Goal: Task Accomplishment & Management: Use online tool/utility

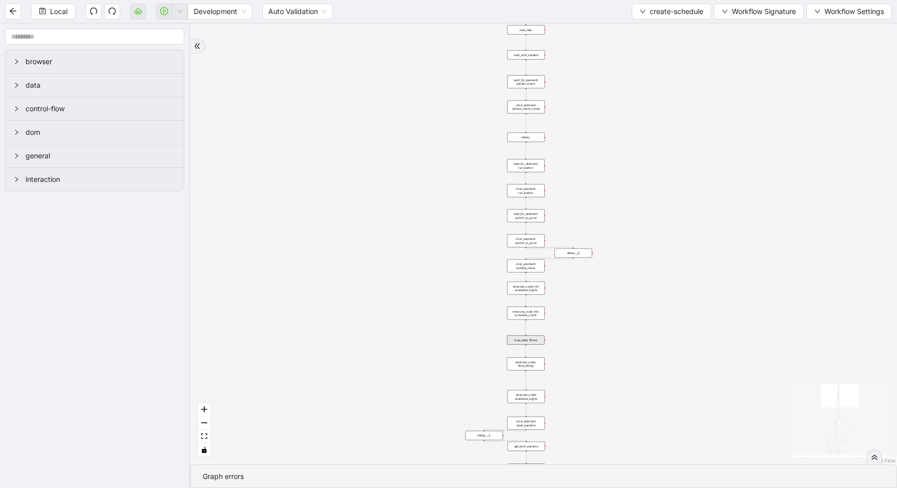
drag, startPoint x: 483, startPoint y: 243, endPoint x: 390, endPoint y: 63, distance: 202.7
click at [390, 63] on div "loopFrom exitFrom fallback enable_retry has_error is_selected fallback create_s…" at bounding box center [543, 244] width 707 height 441
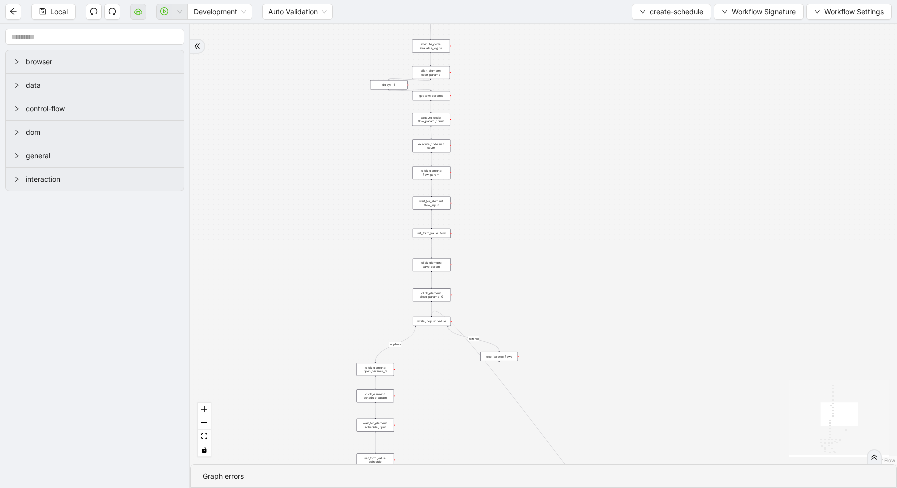
drag, startPoint x: 520, startPoint y: 250, endPoint x: 550, endPoint y: -68, distance: 319.4
click at [550, 0] on html "Local Development Auto Validation create-schedule Workflow Signature Workflow S…" at bounding box center [448, 244] width 897 height 488
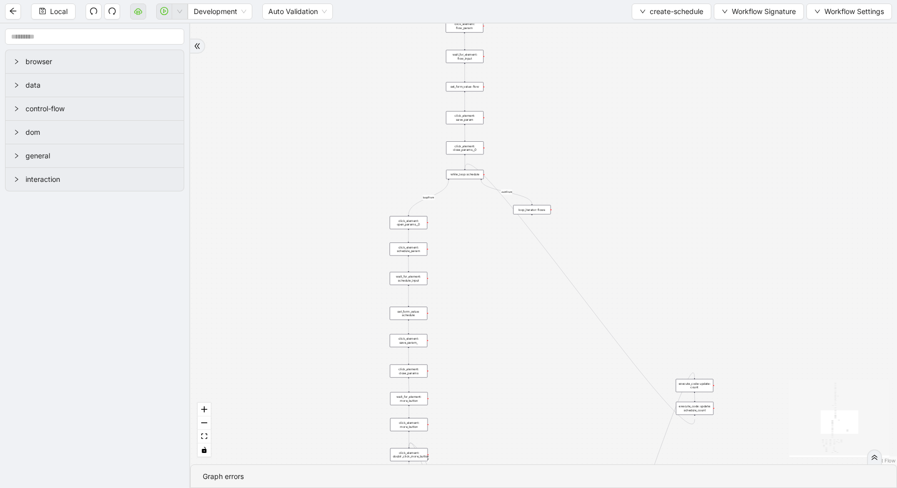
click at [877, 460] on icon "double-right" at bounding box center [874, 457] width 7 height 7
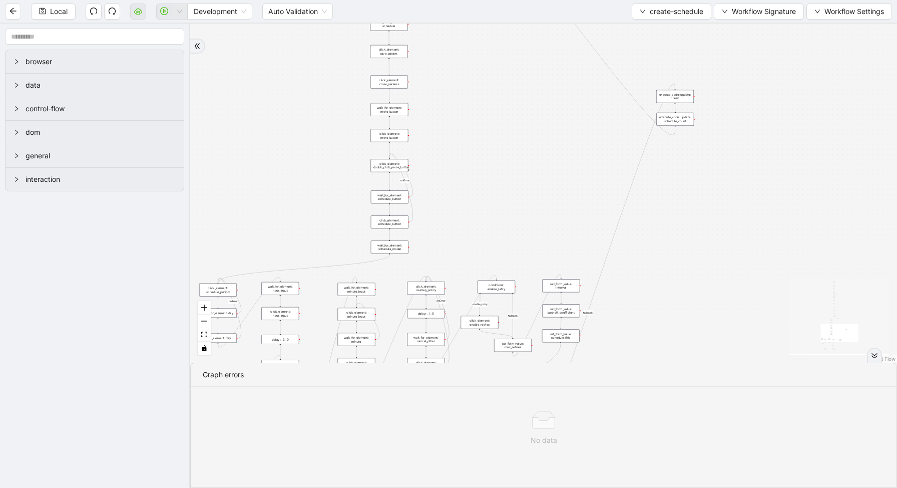
drag, startPoint x: 701, startPoint y: 272, endPoint x: 682, endPoint y: -20, distance: 292.0
click at [682, 0] on html "Local Development Auto Validation create-schedule Workflow Signature Workflow S…" at bounding box center [448, 244] width 897 height 488
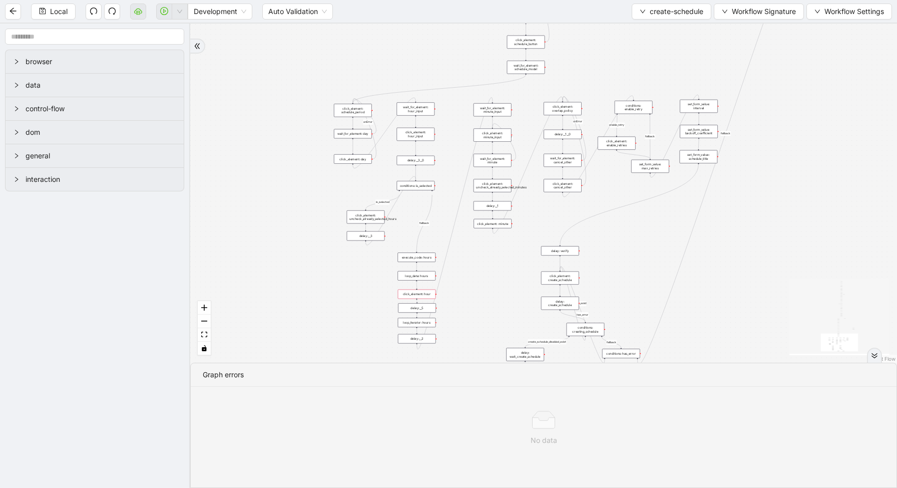
drag, startPoint x: 495, startPoint y: 186, endPoint x: 657, endPoint y: -47, distance: 283.8
click at [657, 0] on html "Local Development Auto Validation create-schedule Workflow Signature Workflow S…" at bounding box center [448, 244] width 897 height 488
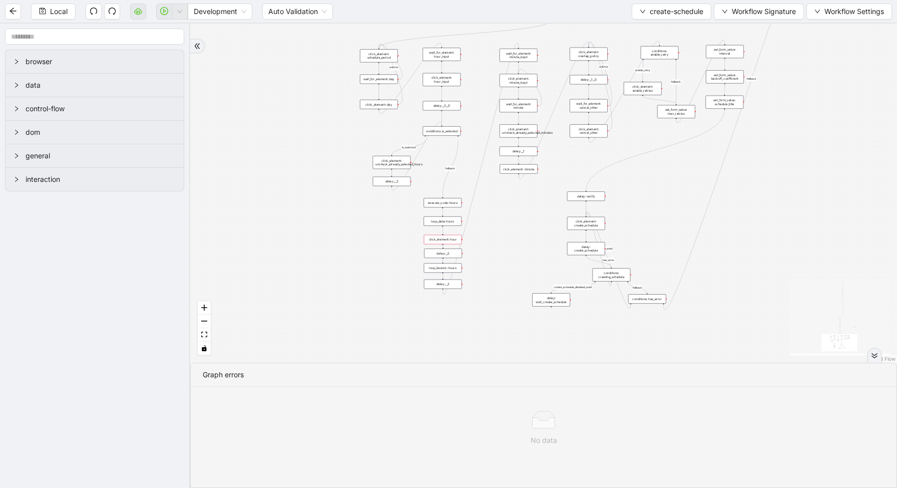
click at [508, 258] on div "loopFrom exitFrom fallback enable_retry has_error is_selected fallback create_s…" at bounding box center [543, 193] width 707 height 339
click at [507, 259] on div "loopFrom exitFrom fallback enable_retry has_error is_selected fallback create_s…" at bounding box center [543, 193] width 707 height 339
drag, startPoint x: 507, startPoint y: 259, endPoint x: 471, endPoint y: 292, distance: 49.3
click at [473, 290] on div "loopFrom exitFrom fallback enable_retry has_error is_selected fallback create_s…" at bounding box center [543, 193] width 707 height 339
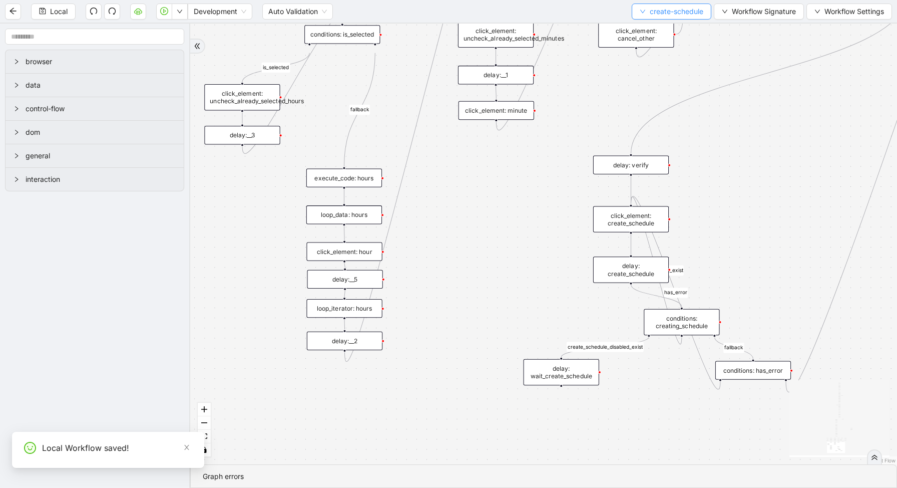
click at [654, 10] on span "create-schedule" at bounding box center [677, 11] width 54 height 11
click at [651, 29] on span "Select" at bounding box center [669, 31] width 64 height 11
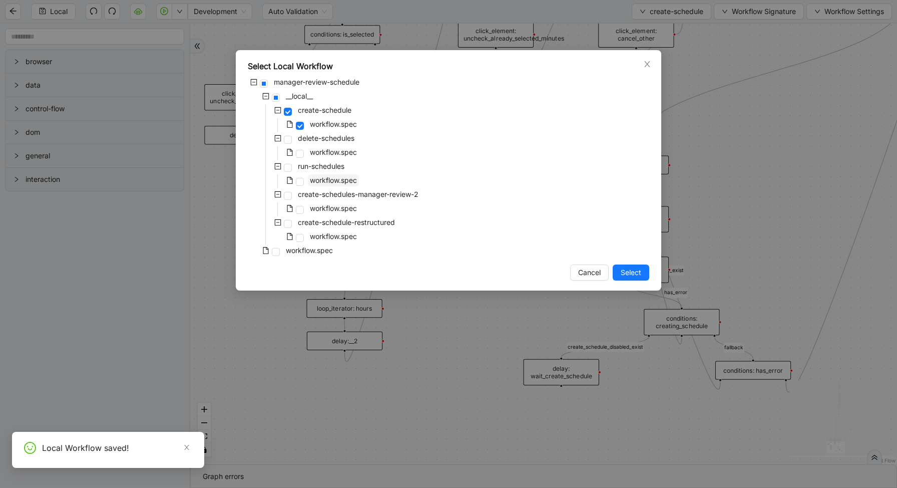
click at [324, 177] on span "workflow.spec" at bounding box center [333, 180] width 47 height 9
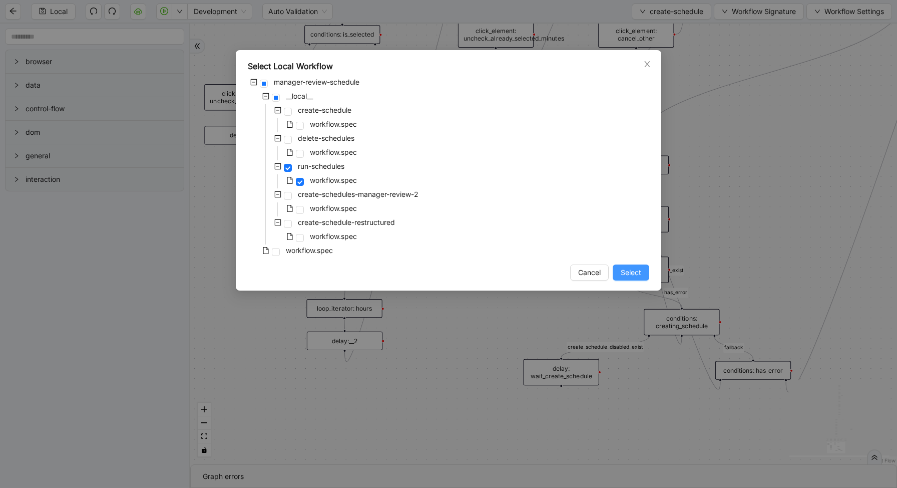
click at [646, 272] on button "Select" at bounding box center [631, 272] width 37 height 16
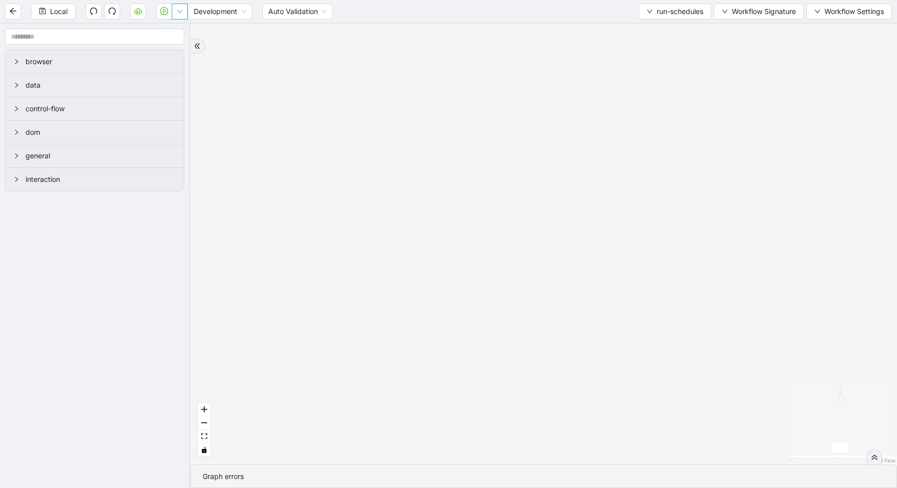
click at [180, 9] on icon "down" at bounding box center [180, 12] width 6 height 6
click at [178, 29] on span "Run local workflow" at bounding box center [147, 31] width 61 height 11
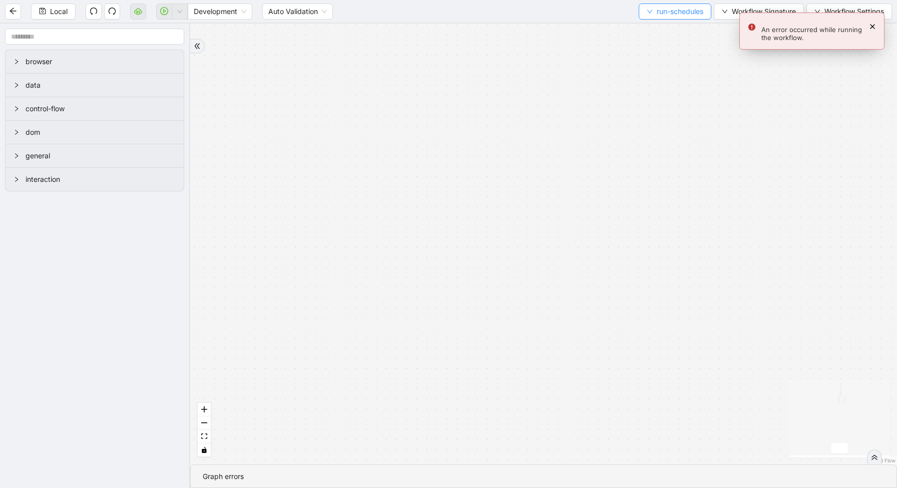
click at [663, 8] on span "run-schedules" at bounding box center [680, 11] width 47 height 11
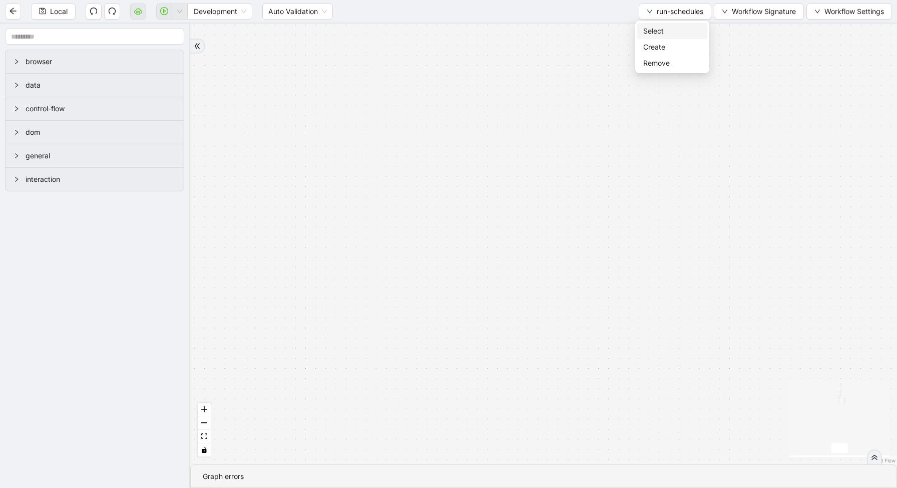
click at [654, 28] on span "Select" at bounding box center [672, 31] width 58 height 11
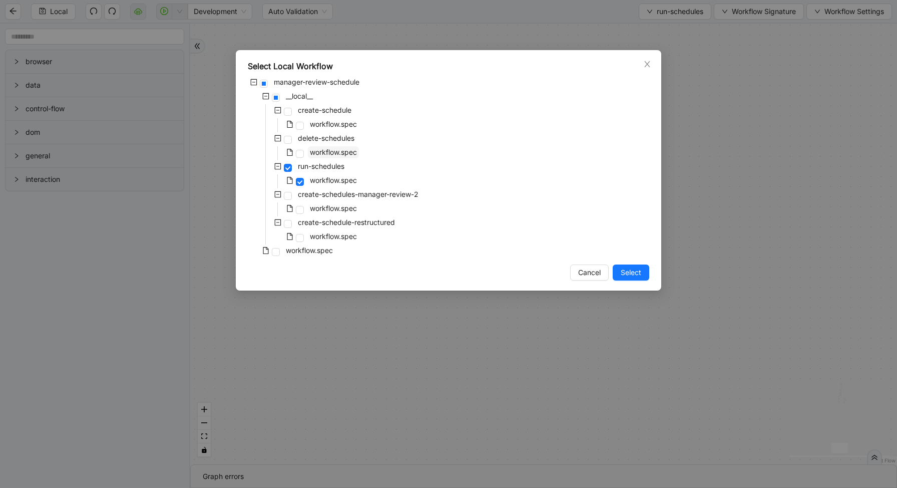
click at [327, 152] on span "workflow.spec" at bounding box center [333, 152] width 47 height 9
click at [630, 271] on span "Select" at bounding box center [631, 272] width 21 height 11
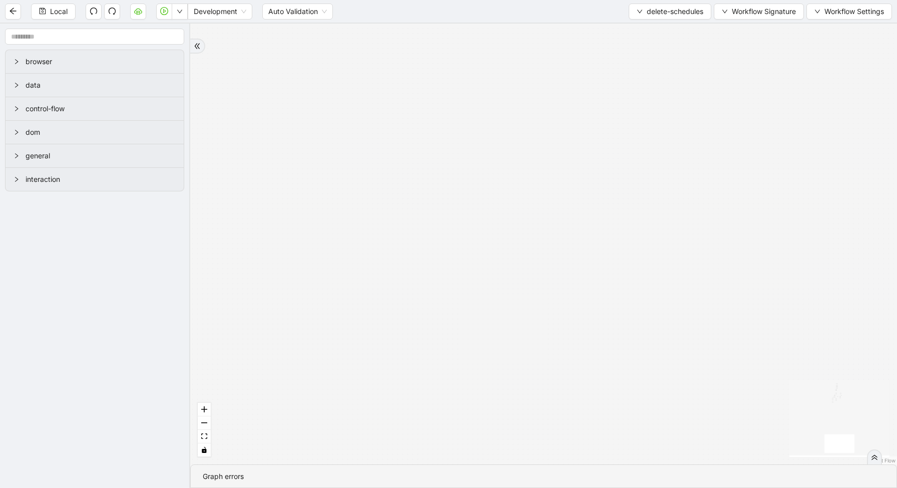
drag, startPoint x: 422, startPoint y: 135, endPoint x: 421, endPoint y: 319, distance: 183.8
click at [422, 318] on div "loopFrom has_cancel fallback is_required_schedule has_next_row fallback has_nex…" at bounding box center [543, 244] width 707 height 441
click at [177, 13] on button "button" at bounding box center [180, 12] width 16 height 16
click at [178, 26] on span "Run local workflow" at bounding box center [147, 31] width 61 height 11
click at [647, 14] on span "delete-schedules" at bounding box center [675, 11] width 57 height 11
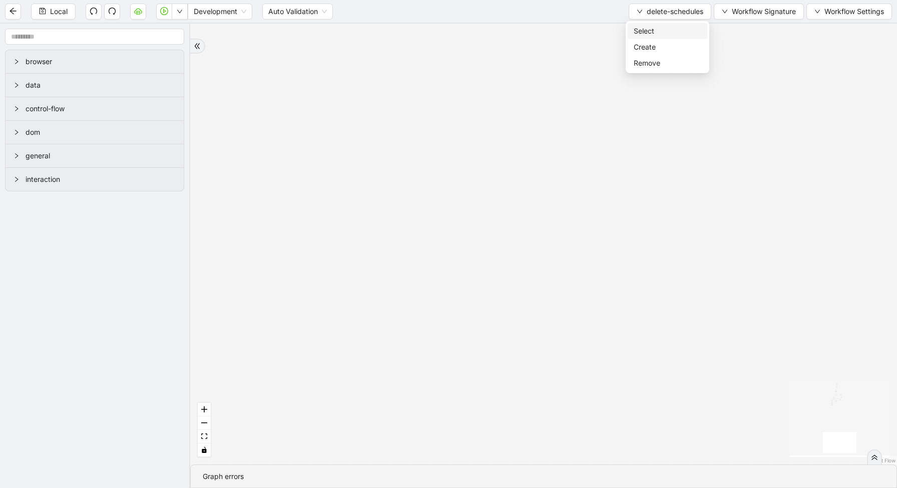
click at [647, 29] on span "Select" at bounding box center [668, 31] width 68 height 11
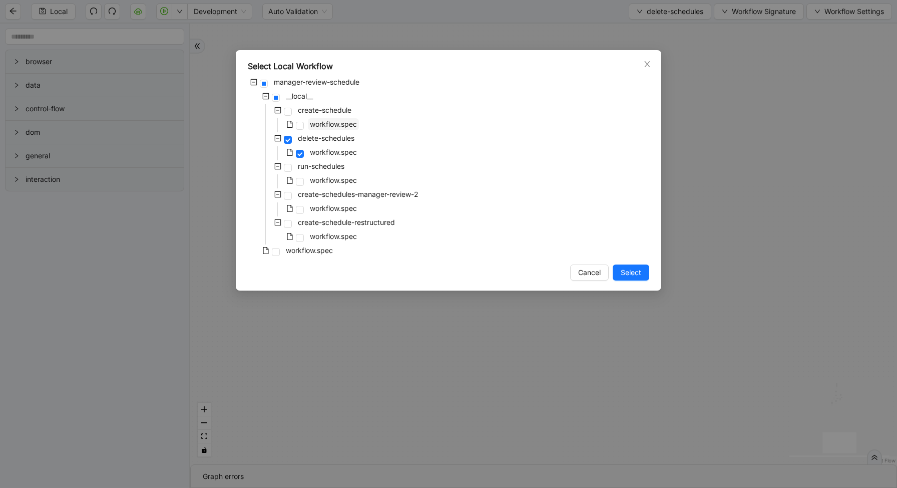
click at [319, 124] on span "workflow.spec" at bounding box center [333, 124] width 47 height 9
click at [629, 268] on span "Select" at bounding box center [631, 272] width 21 height 11
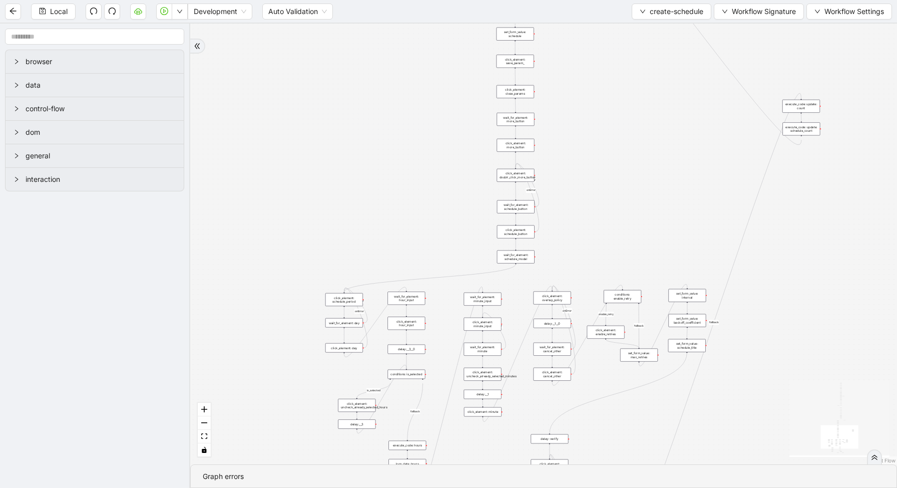
drag, startPoint x: 493, startPoint y: 115, endPoint x: 553, endPoint y: 212, distance: 114.2
click at [554, 213] on div "loopFrom exitFrom fallback enable_retry has_error is_selected fallback create_s…" at bounding box center [543, 244] width 707 height 441
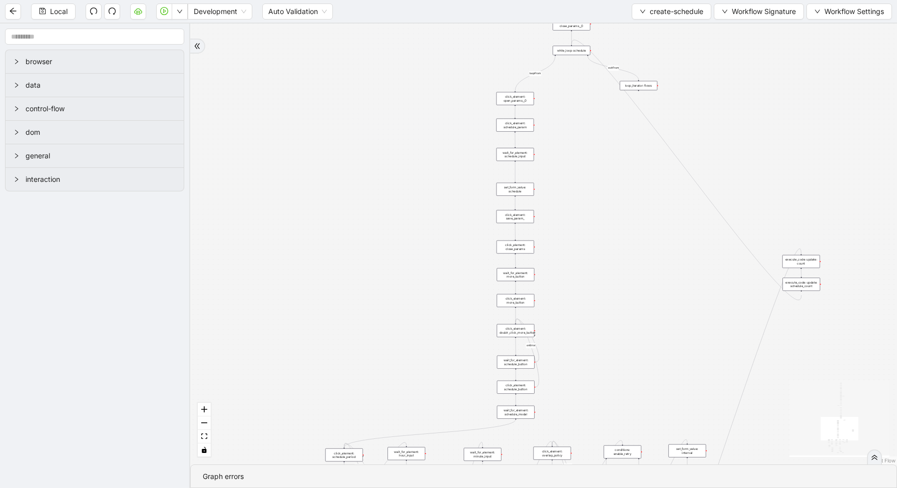
drag, startPoint x: 586, startPoint y: 140, endPoint x: 586, endPoint y: 295, distance: 155.7
click at [586, 295] on div "loopFrom exitFrom fallback enable_retry has_error is_selected fallback create_s…" at bounding box center [543, 244] width 707 height 441
drag, startPoint x: 616, startPoint y: 185, endPoint x: 603, endPoint y: 403, distance: 218.2
click at [604, 403] on div "loopFrom exitFrom fallback enable_retry has_error is_selected fallback create_s…" at bounding box center [543, 244] width 707 height 441
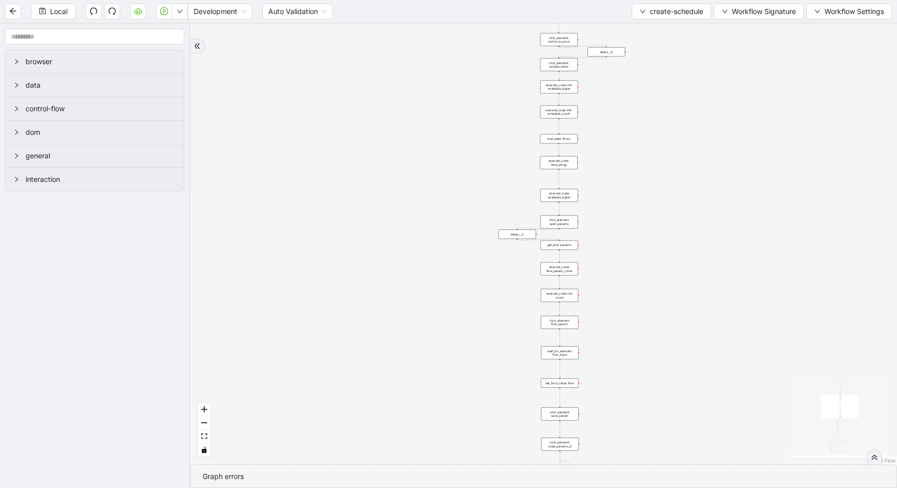
drag, startPoint x: 618, startPoint y: 139, endPoint x: 614, endPoint y: 362, distance: 222.8
click at [616, 363] on div "loopFrom exitFrom fallback enable_retry has_error is_selected fallback create_s…" at bounding box center [543, 244] width 707 height 441
click at [563, 165] on div "loop_data: flows" at bounding box center [557, 164] width 38 height 10
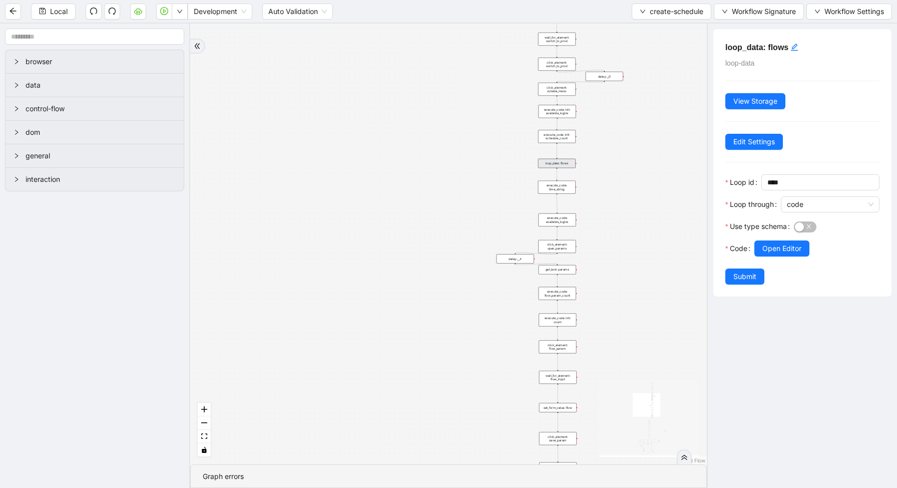
click at [785, 261] on div at bounding box center [817, 262] width 125 height 12
click at [783, 256] on div "Open Editor" at bounding box center [817, 254] width 125 height 28
click at [778, 243] on span "Open Editor" at bounding box center [782, 248] width 39 height 11
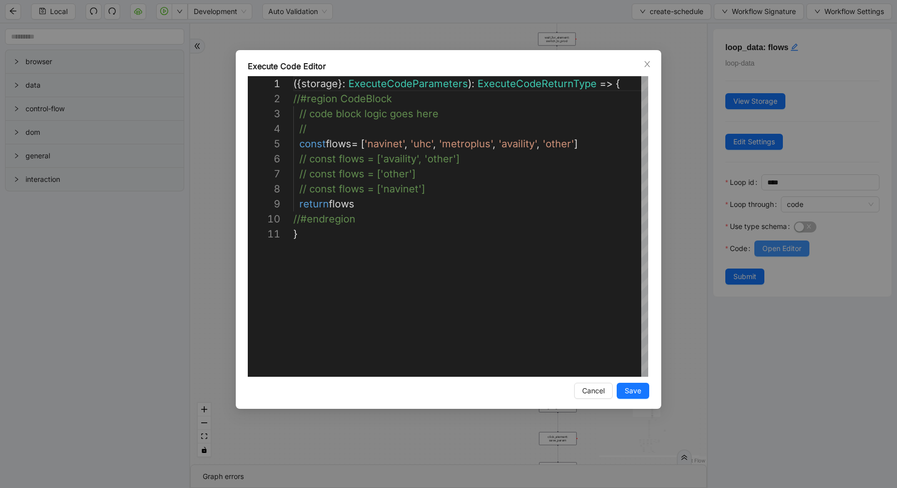
scroll to position [150, 0]
click at [691, 193] on div "**********" at bounding box center [448, 244] width 897 height 488
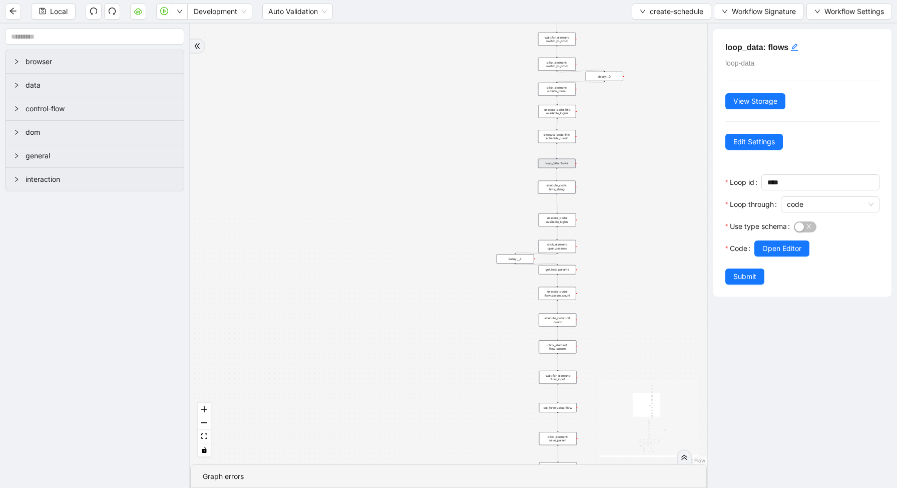
click at [406, 116] on div "loopFrom exitFrom fallback enable_retry has_error is_selected fallback create_s…" at bounding box center [448, 244] width 517 height 441
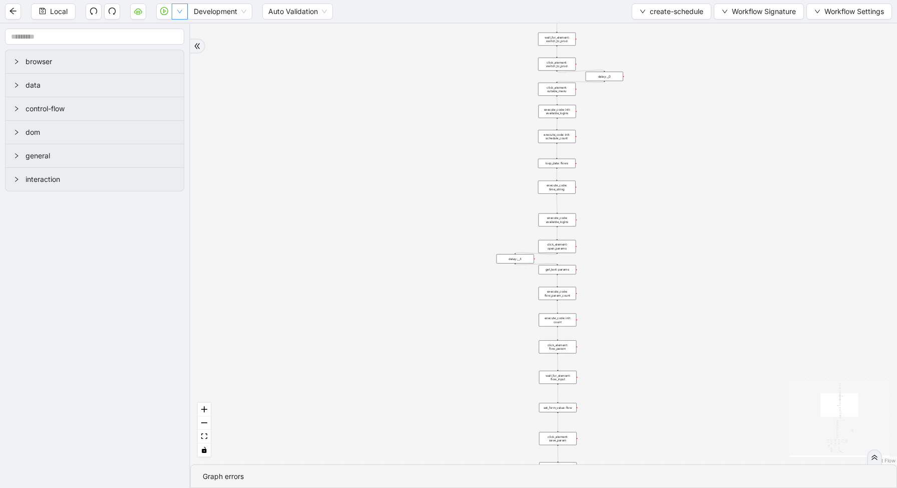
click at [182, 15] on button "button" at bounding box center [180, 12] width 16 height 16
click at [175, 32] on span "Run local workflow" at bounding box center [147, 31] width 61 height 11
click at [186, 16] on button "button" at bounding box center [180, 12] width 16 height 16
click at [568, 165] on div "loop_data: flows" at bounding box center [557, 164] width 38 height 10
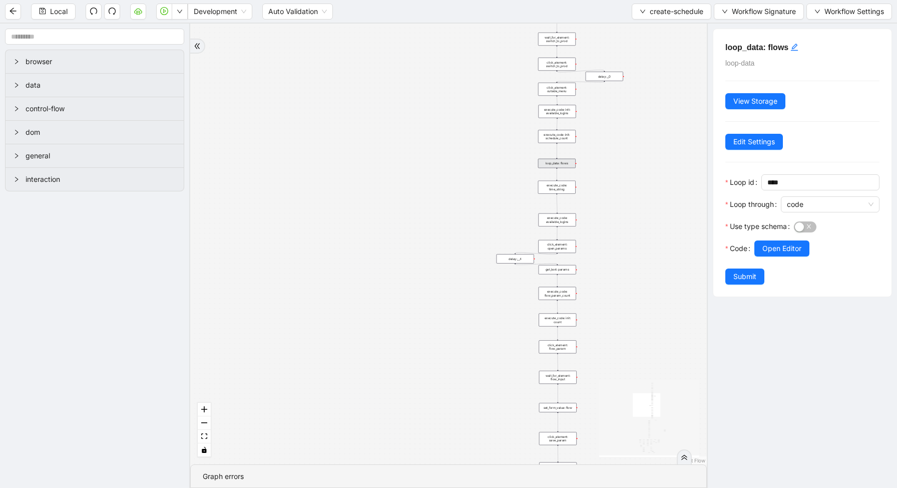
click at [568, 165] on div "loop_data: flows" at bounding box center [557, 164] width 38 height 10
click at [772, 243] on span "Open Editor" at bounding box center [782, 248] width 39 height 11
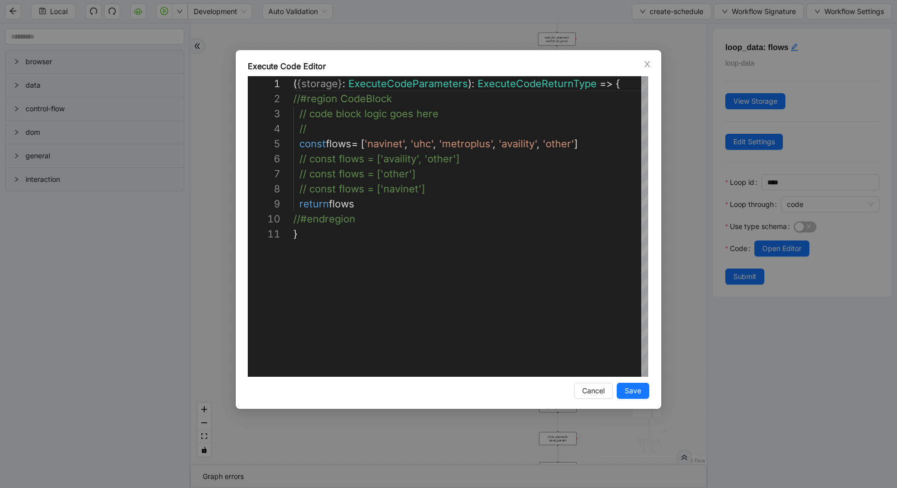
click at [689, 191] on div "**********" at bounding box center [448, 244] width 897 height 488
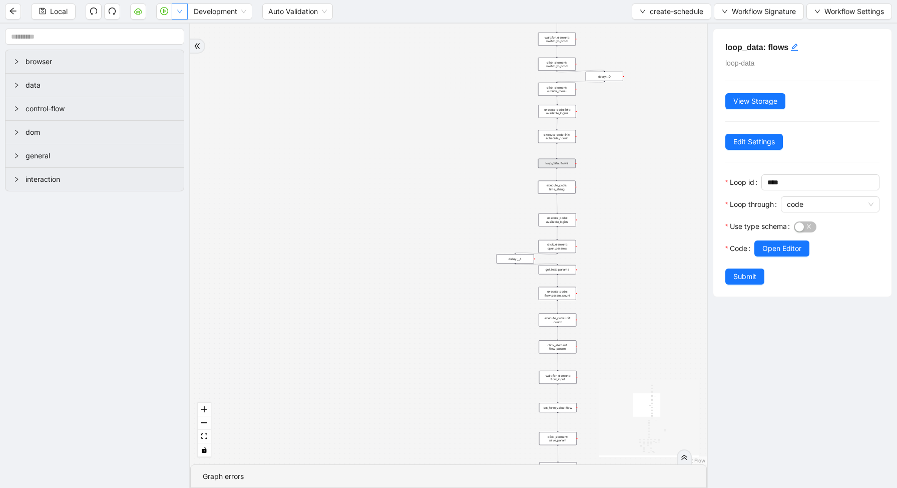
click at [184, 13] on button "button" at bounding box center [180, 12] width 16 height 16
click at [176, 37] on li "Run local workflow" at bounding box center [147, 31] width 73 height 16
click at [682, 12] on span "create-schedule" at bounding box center [677, 11] width 54 height 11
click at [674, 24] on li "Select" at bounding box center [669, 31] width 76 height 16
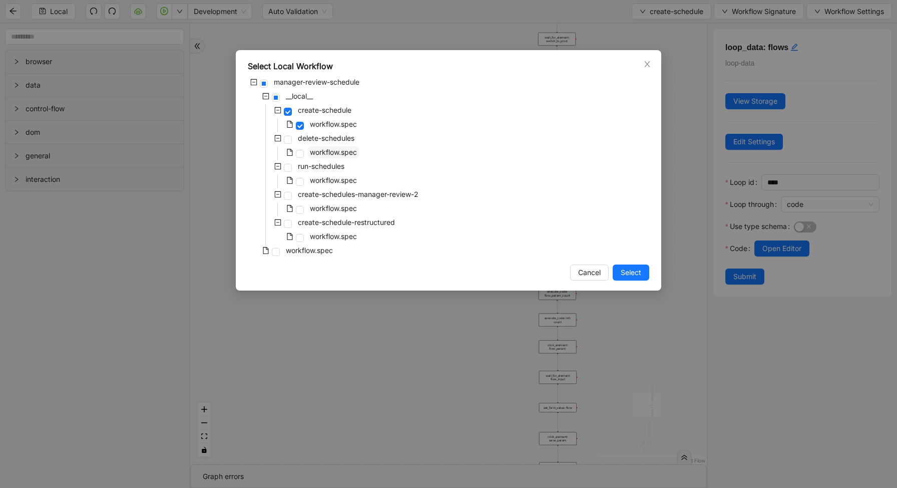
click at [315, 155] on span "workflow.spec" at bounding box center [333, 152] width 47 height 9
click at [631, 272] on span "Select" at bounding box center [631, 272] width 21 height 11
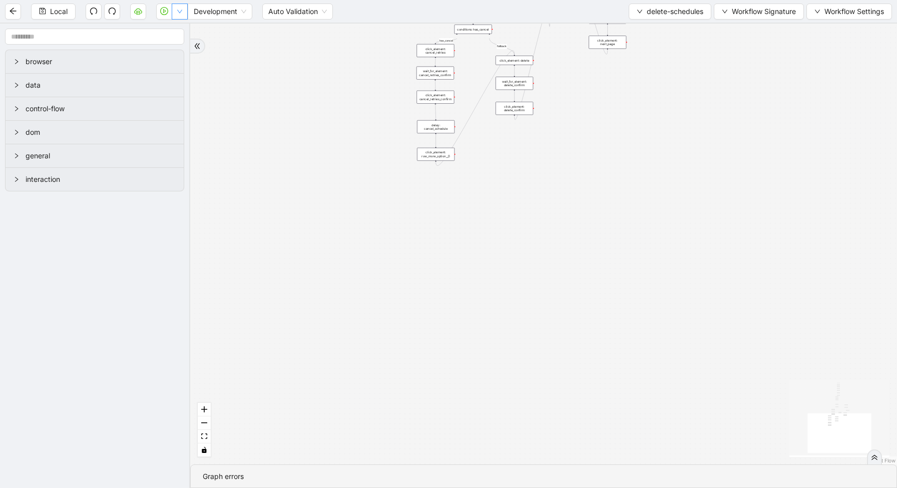
click at [178, 15] on button "button" at bounding box center [180, 12] width 16 height 16
click at [179, 42] on aside "browser data control-flow dom general interaction" at bounding box center [95, 256] width 190 height 464
click at [177, 12] on icon "down" at bounding box center [180, 12] width 6 height 6
click at [176, 28] on span "Run local workflow" at bounding box center [147, 31] width 61 height 11
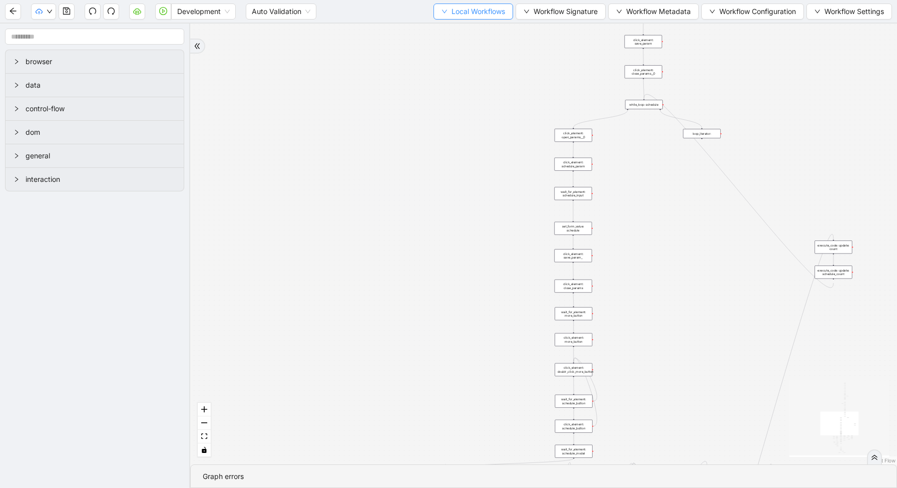
click at [471, 11] on span "Local Workflows" at bounding box center [479, 11] width 54 height 11
click at [472, 22] on ul "Select Create Remove" at bounding box center [468, 47] width 81 height 52
click at [470, 25] on li "Select" at bounding box center [468, 31] width 77 height 16
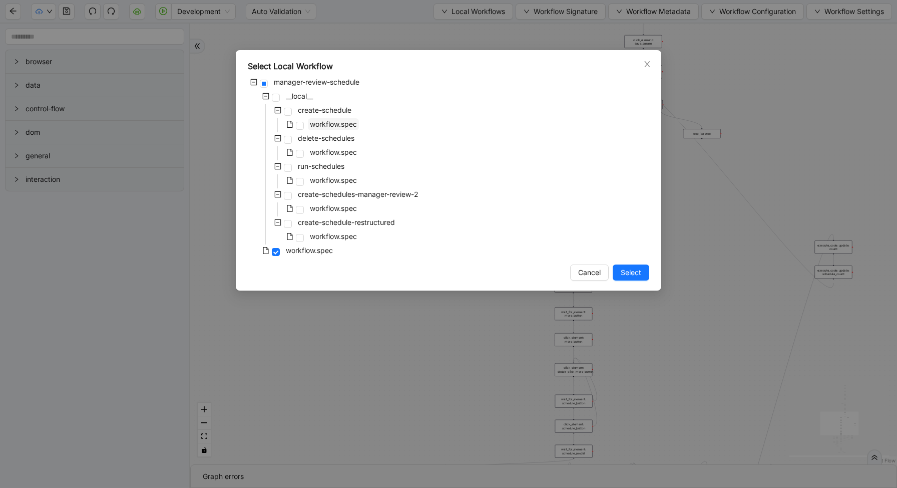
click at [341, 122] on span "workflow.spec" at bounding box center [333, 124] width 47 height 9
click at [631, 279] on button "Select" at bounding box center [631, 272] width 37 height 16
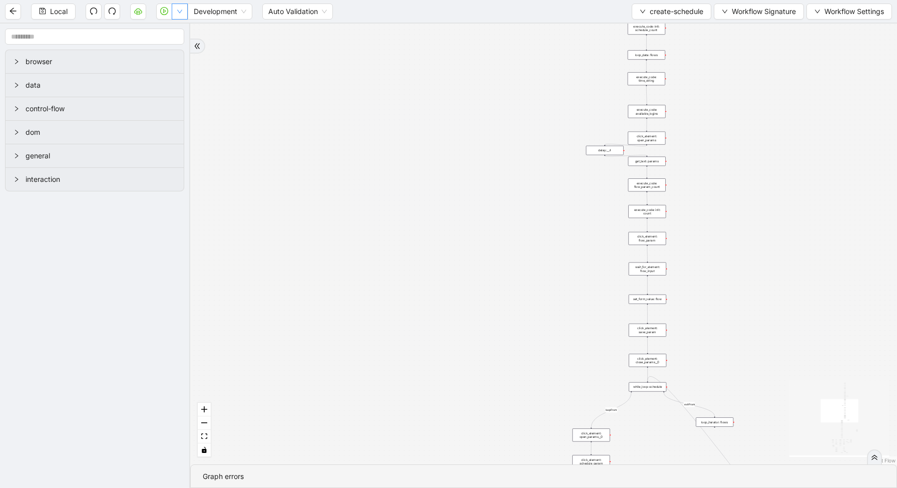
click at [183, 9] on icon "down" at bounding box center [180, 12] width 6 height 6
click at [176, 26] on span "Run local workflow" at bounding box center [147, 31] width 61 height 11
click at [656, 18] on button "create-schedule" at bounding box center [672, 12] width 80 height 16
click at [643, 33] on span "Select" at bounding box center [669, 31] width 64 height 11
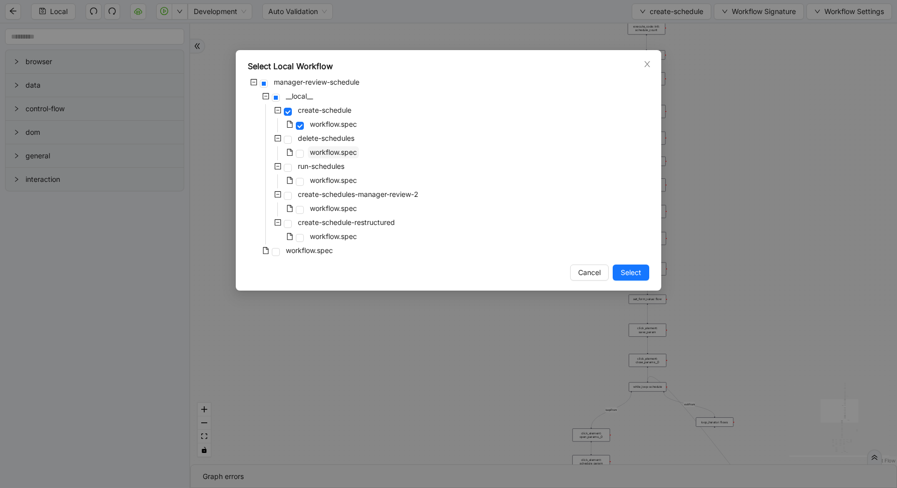
click at [313, 154] on span "workflow.spec" at bounding box center [333, 152] width 47 height 9
click at [632, 268] on span "Select" at bounding box center [631, 272] width 21 height 11
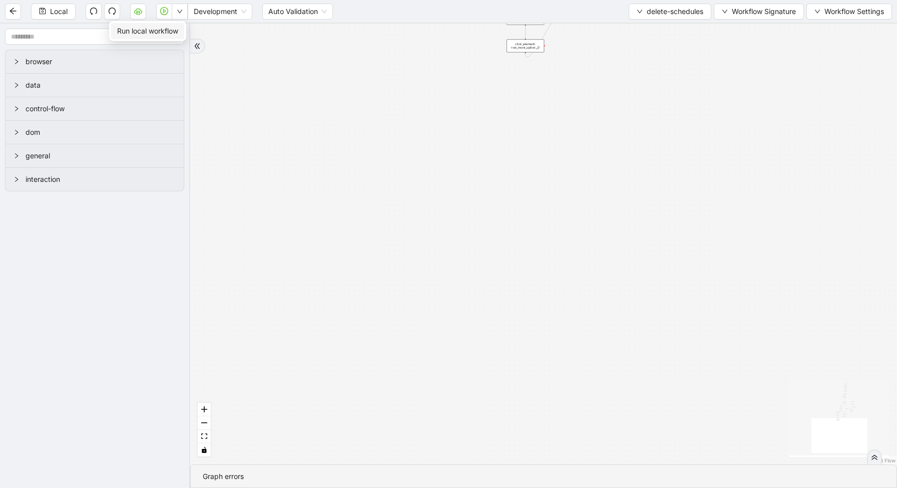
click at [177, 29] on span "Run local workflow" at bounding box center [147, 31] width 61 height 11
click at [704, 57] on div "loopFrom has_cancel fallback is_required_schedule has_next_row fallback has_nex…" at bounding box center [543, 244] width 707 height 441
drag, startPoint x: 562, startPoint y: 97, endPoint x: 557, endPoint y: 263, distance: 165.8
click at [561, 263] on div "loopFrom has_cancel fallback is_required_schedule has_next_row fallback has_nex…" at bounding box center [543, 244] width 707 height 441
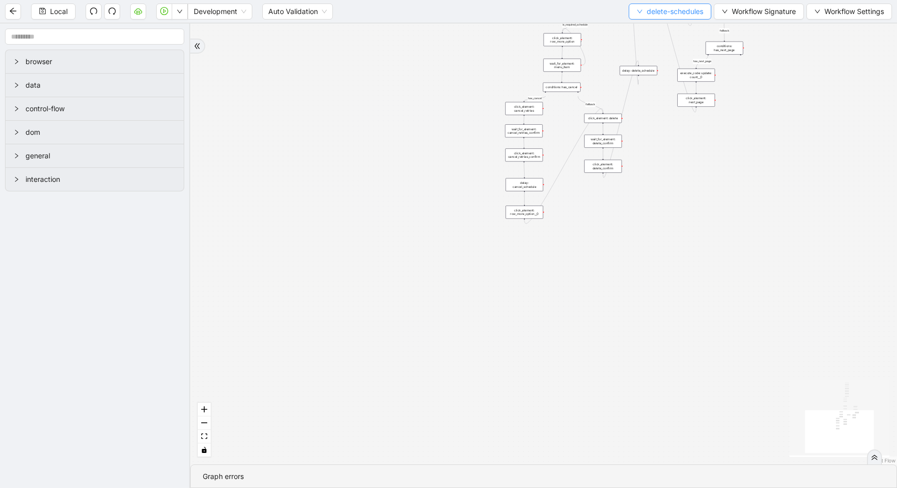
click at [690, 4] on button "delete-schedules" at bounding box center [670, 12] width 83 height 16
click at [688, 10] on span "delete-schedules" at bounding box center [675, 11] width 57 height 11
click at [673, 10] on span "delete-schedules" at bounding box center [675, 11] width 57 height 11
click at [668, 29] on span "Select" at bounding box center [668, 31] width 68 height 11
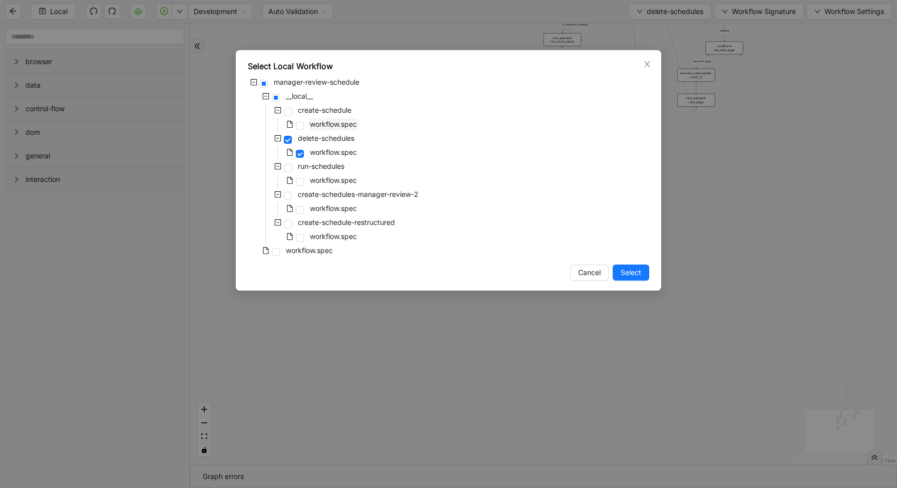
click at [325, 128] on span "workflow.spec" at bounding box center [333, 124] width 47 height 9
click at [634, 284] on div "Select Local Workflow manager-review-schedule __local__ create-schedule workflo…" at bounding box center [449, 170] width 426 height 240
click at [630, 275] on span "Select" at bounding box center [631, 272] width 21 height 11
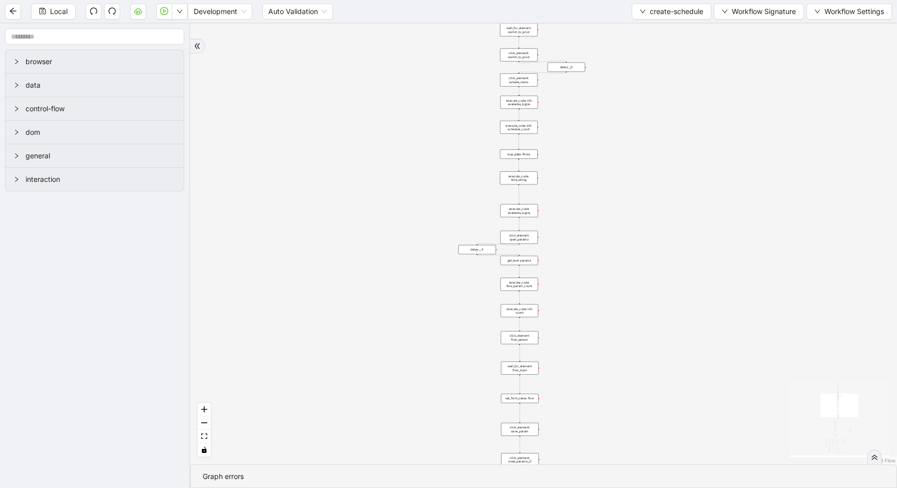
drag, startPoint x: 696, startPoint y: 268, endPoint x: 552, endPoint y: 197, distance: 160.6
click at [557, 198] on div "loopFrom exitFrom fallback enable_retry has_error is_selected fallback create_s…" at bounding box center [543, 244] width 707 height 441
click at [184, 11] on button "button" at bounding box center [180, 12] width 16 height 16
click at [503, 157] on div "loopFrom exitFrom fallback enable_retry has_error is_selected fallback create_s…" at bounding box center [543, 244] width 707 height 441
click at [503, 153] on div "loop_data: flows" at bounding box center [507, 151] width 38 height 10
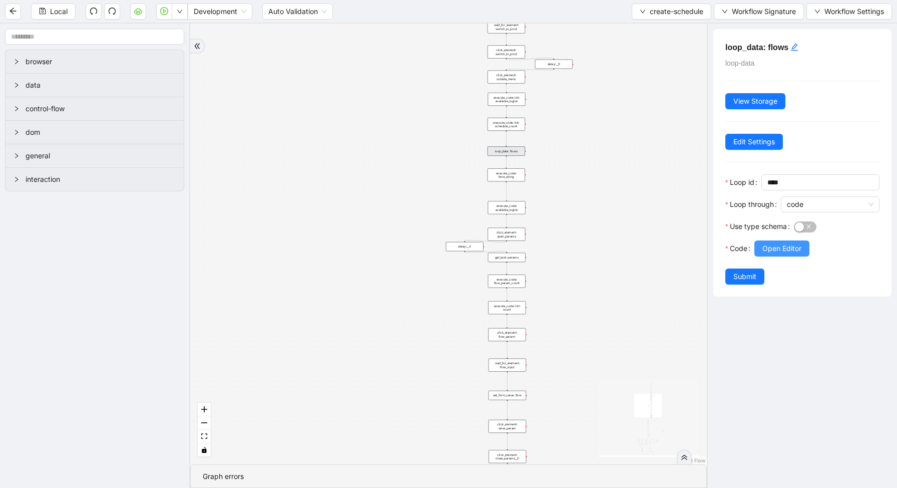
click at [790, 243] on span "Open Editor" at bounding box center [782, 248] width 39 height 11
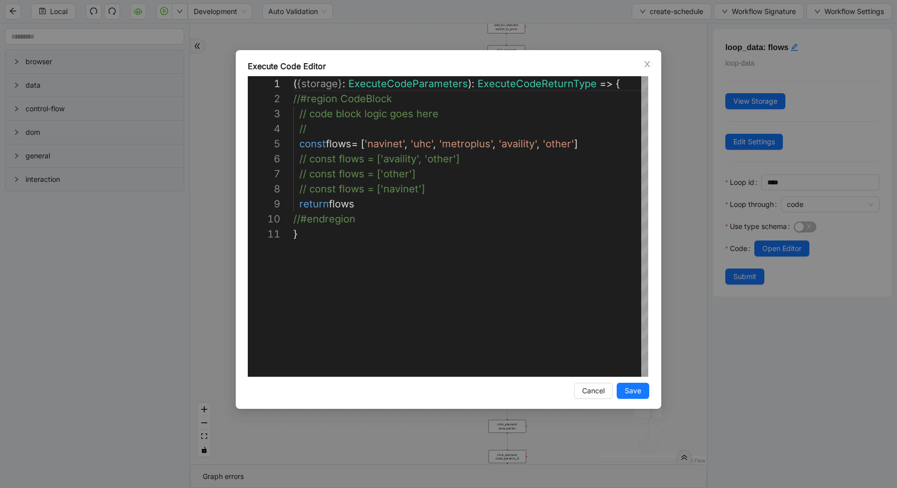
click at [662, 181] on div "**********" at bounding box center [448, 244] width 897 height 488
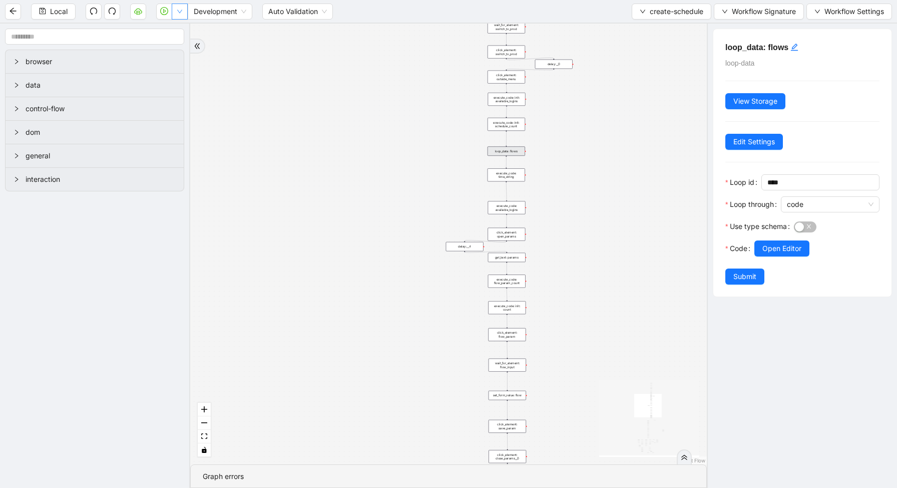
click at [182, 13] on icon "down" at bounding box center [180, 12] width 6 height 6
click at [178, 26] on span "Run local workflow" at bounding box center [147, 31] width 61 height 11
drag, startPoint x: 395, startPoint y: 397, endPoint x: 392, endPoint y: 119, distance: 278.4
click at [392, 120] on div "loopFrom exitFrom fallback enable_retry has_error is_selected fallback create_s…" at bounding box center [448, 244] width 517 height 441
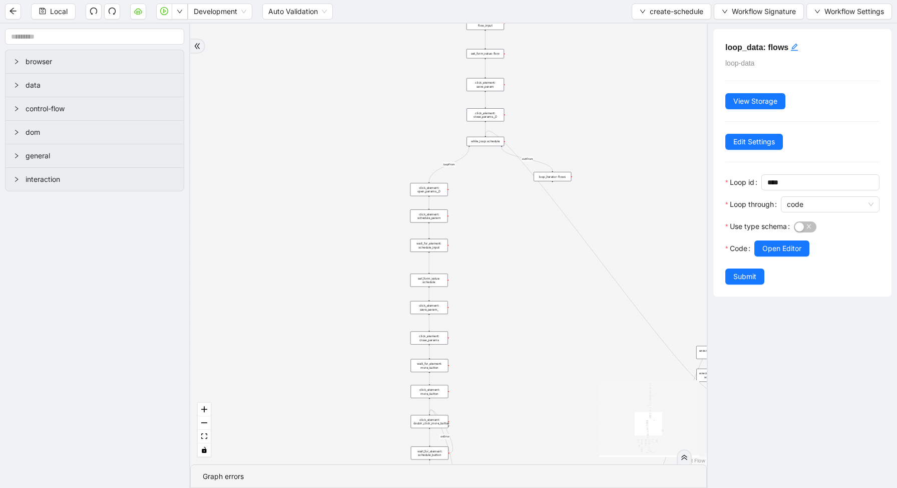
drag, startPoint x: 534, startPoint y: 384, endPoint x: 460, endPoint y: 40, distance: 351.9
click at [459, 49] on div "loopFrom exitFrom fallback enable_retry has_error is_selected fallback create_s…" at bounding box center [448, 244] width 517 height 441
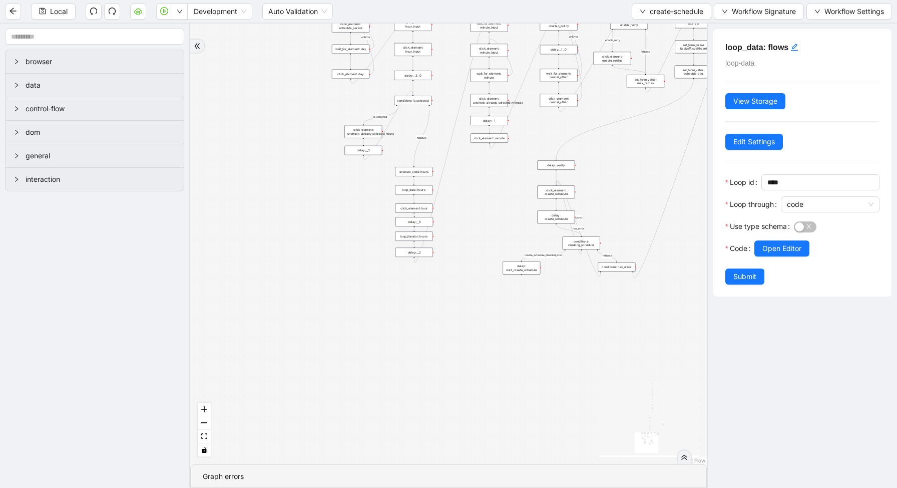
drag, startPoint x: 342, startPoint y: 447, endPoint x: 489, endPoint y: 199, distance: 287.8
click at [490, 199] on div "loopFrom exitFrom fallback enable_retry has_error is_selected fallback create_s…" at bounding box center [448, 244] width 517 height 441
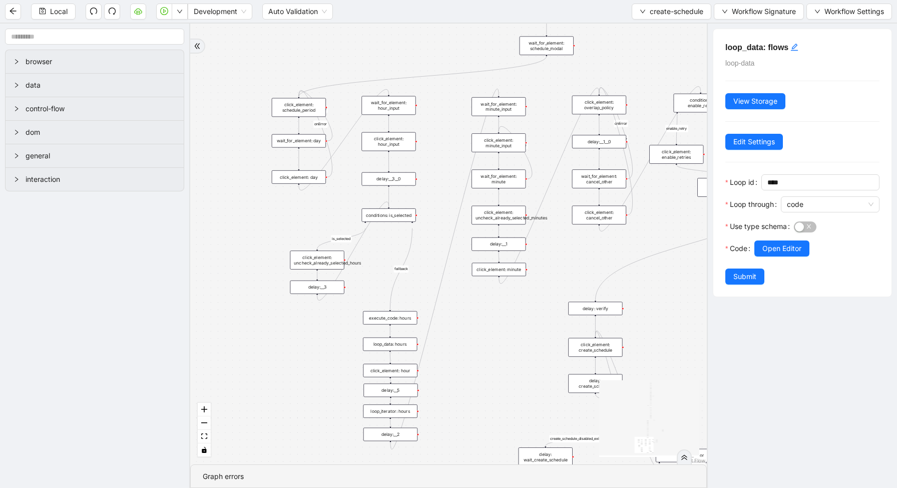
drag, startPoint x: 554, startPoint y: 147, endPoint x: 518, endPoint y: 353, distance: 209.3
click at [520, 355] on div "loopFrom exitFrom fallback enable_retry has_error is_selected fallback create_s…" at bounding box center [448, 244] width 517 height 441
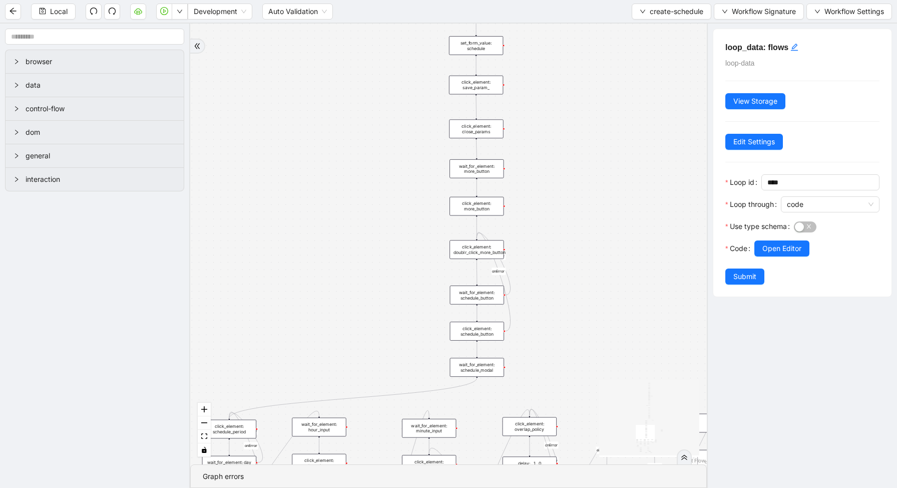
drag, startPoint x: 614, startPoint y: 101, endPoint x: 556, endPoint y: 376, distance: 280.5
click at [556, 377] on div "loopFrom exitFrom fallback enable_retry has_error is_selected fallback create_s…" at bounding box center [448, 244] width 517 height 441
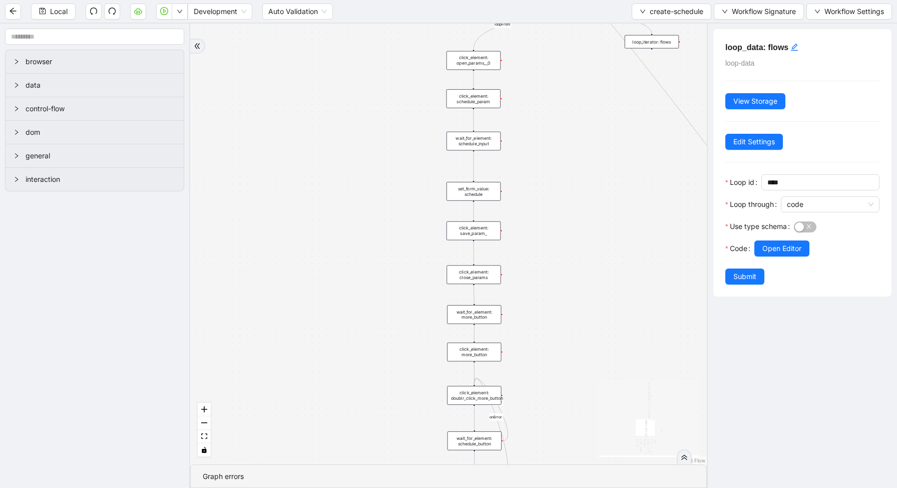
drag, startPoint x: 559, startPoint y: 221, endPoint x: 559, endPoint y: 446, distance: 224.8
click at [560, 444] on div "loopFrom exitFrom fallback enable_retry has_error is_selected fallback create_s…" at bounding box center [448, 244] width 517 height 441
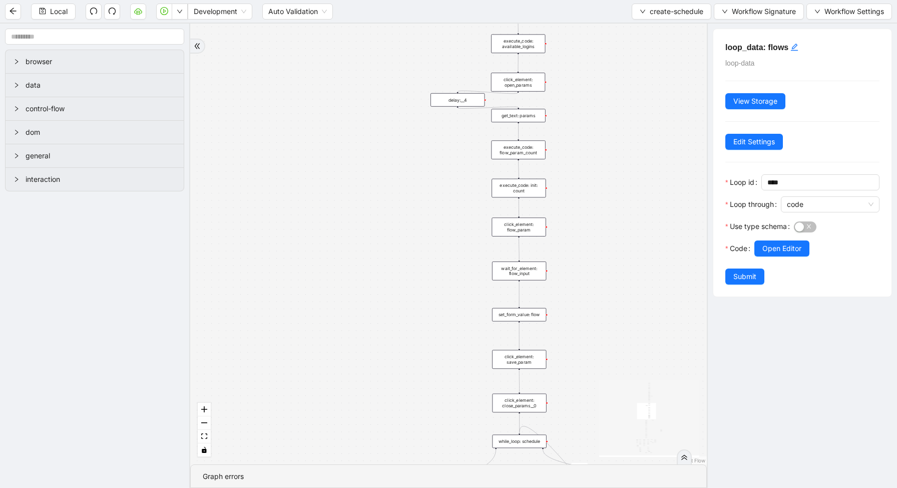
drag, startPoint x: 571, startPoint y: 121, endPoint x: 532, endPoint y: 487, distance: 368.5
click at [533, 487] on section "loopFrom exitFrom fallback enable_retry has_error is_selected fallback create_s…" at bounding box center [448, 256] width 517 height 464
drag, startPoint x: 610, startPoint y: 254, endPoint x: 578, endPoint y: 378, distance: 127.6
click at [578, 378] on div "loopFrom exitFrom fallback enable_retry has_error is_selected fallback create_s…" at bounding box center [448, 244] width 517 height 441
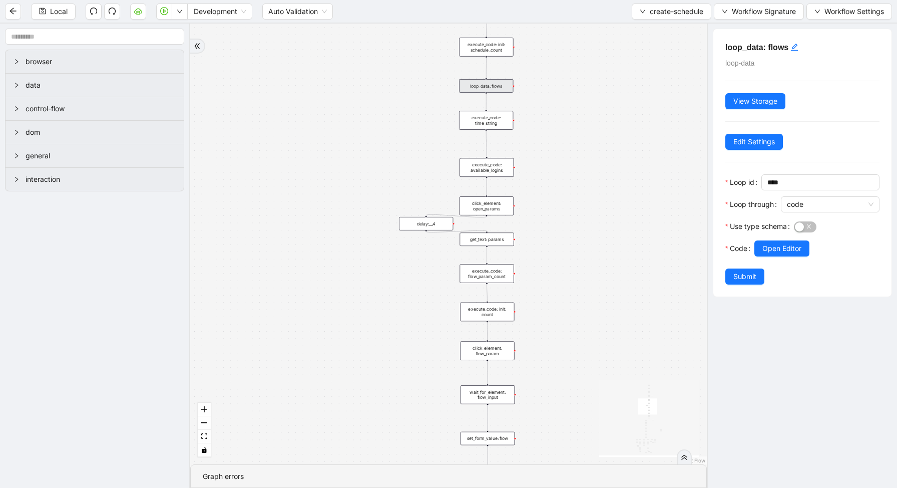
click at [496, 81] on div "loop_data: flows" at bounding box center [486, 86] width 54 height 14
click at [769, 236] on div "Use type schema" at bounding box center [760, 229] width 69 height 22
click at [769, 241] on button "Open Editor" at bounding box center [782, 248] width 55 height 16
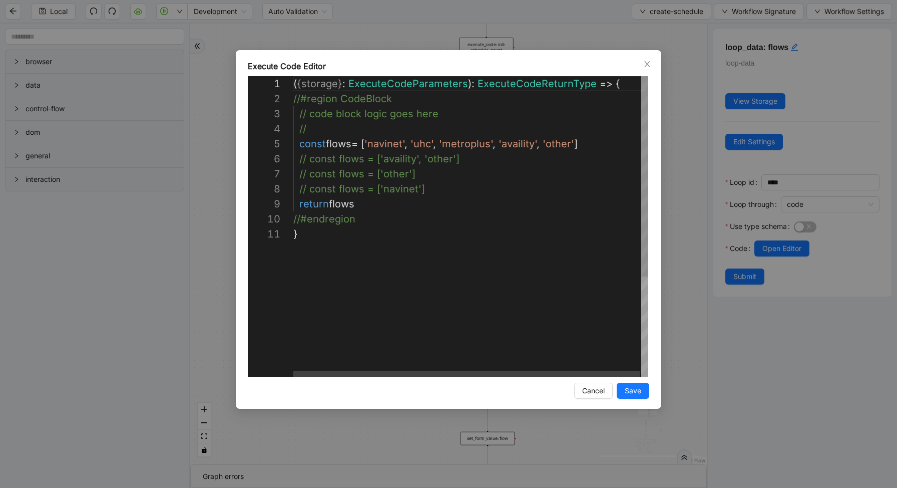
click at [515, 165] on div "( { storage } : ExecuteCodeParameters ): ExecuteCodeReturnType => { //#region C…" at bounding box center [471, 301] width 356 height 451
click at [591, 143] on div "( { storage } : ExecuteCodeParameters ): ExecuteCodeReturnType => { //#region C…" at bounding box center [471, 301] width 356 height 451
type textarea "**********"
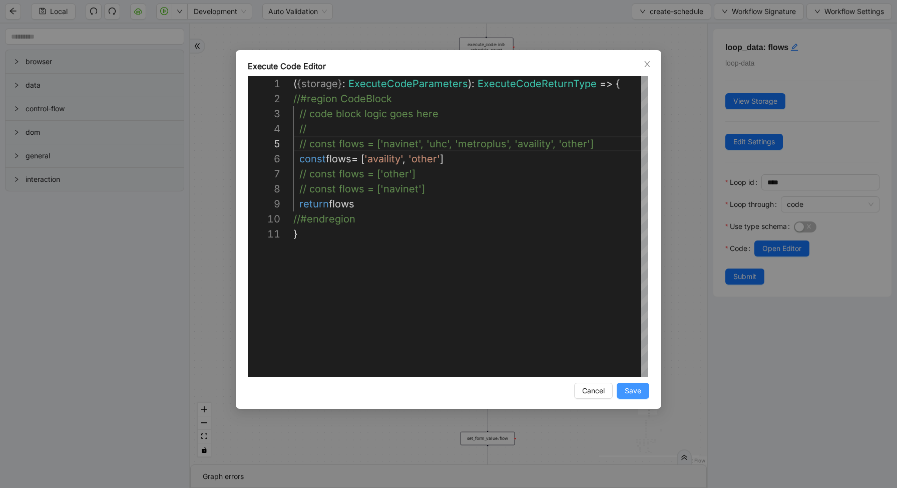
click at [636, 391] on span "Save" at bounding box center [633, 390] width 17 height 11
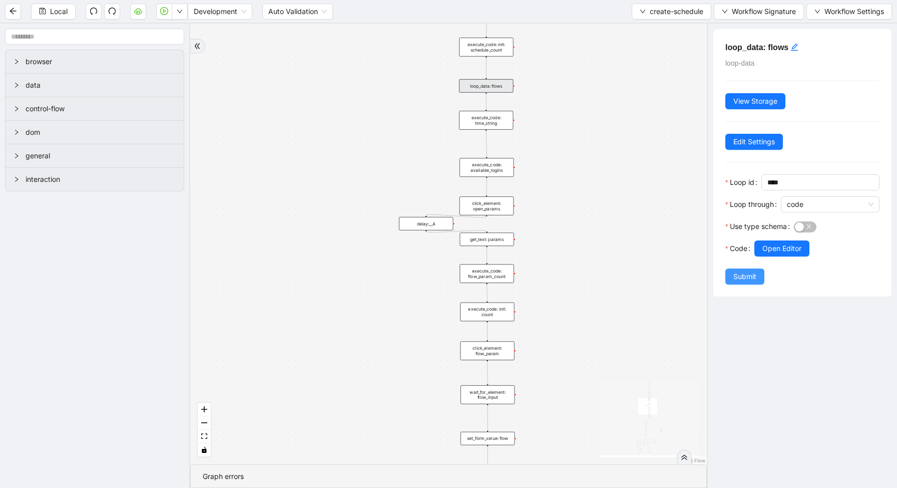
click at [731, 277] on button "Submit" at bounding box center [745, 276] width 39 height 16
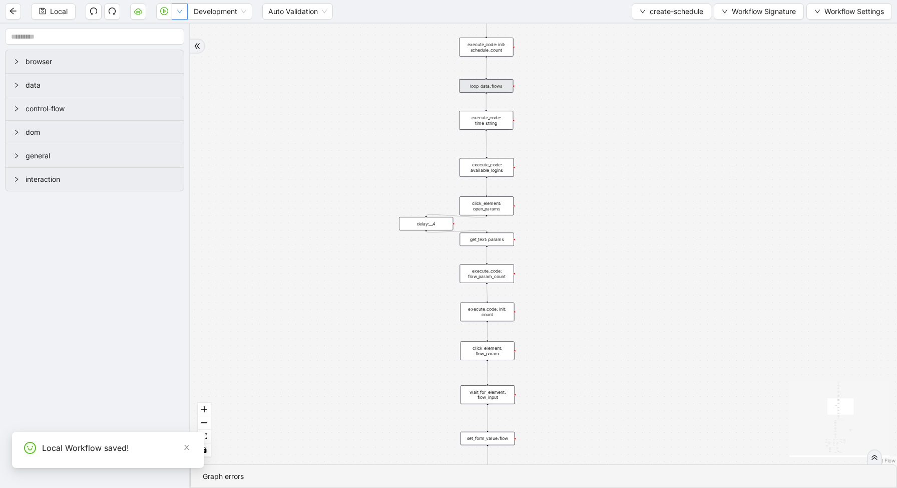
click at [179, 16] on button "button" at bounding box center [180, 12] width 16 height 16
click at [179, 24] on li "Run local workflow" at bounding box center [147, 31] width 73 height 16
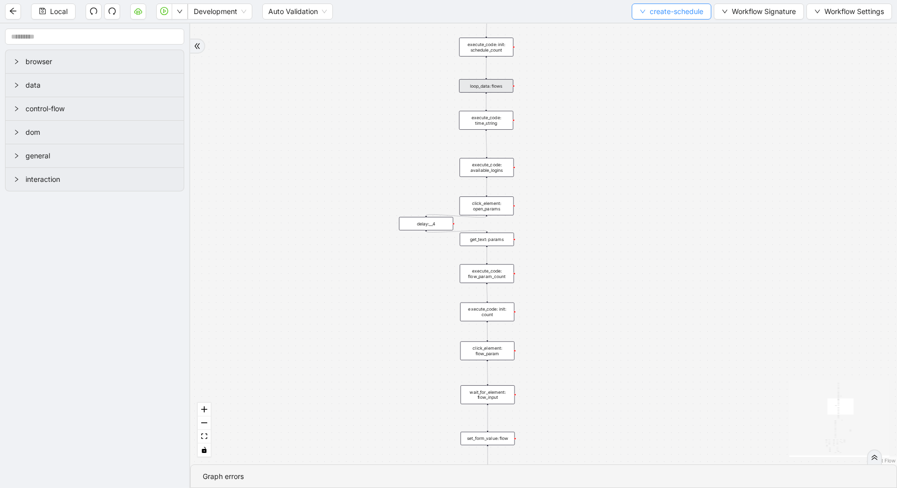
click at [665, 9] on span "create-schedule" at bounding box center [677, 11] width 54 height 11
click at [644, 39] on li "Create" at bounding box center [669, 47] width 76 height 16
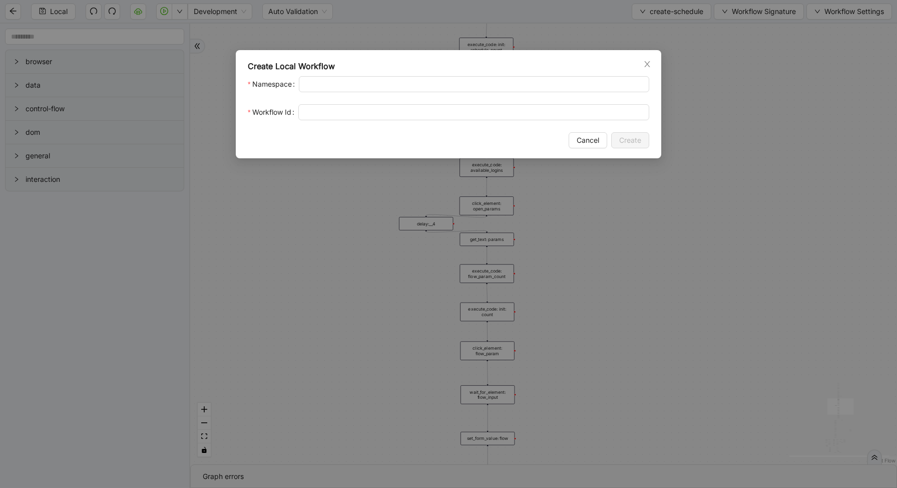
click at [642, 39] on div "Create Local Workflow Namespace Workflow Id Cancel Create" at bounding box center [448, 244] width 897 height 488
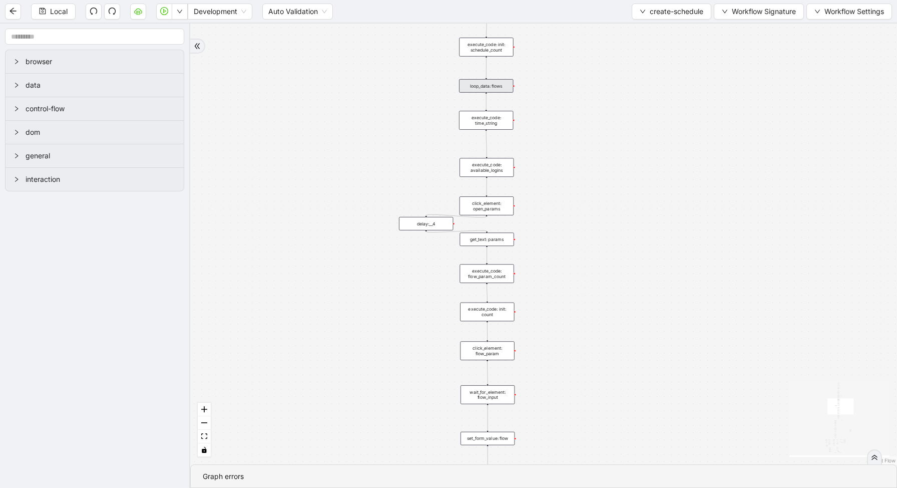
click at [648, 21] on div "Local Development Auto Validation create-schedule Workflow Signature Workflow S…" at bounding box center [448, 11] width 897 height 23
click at [650, 14] on span "create-schedule" at bounding box center [677, 11] width 54 height 11
click at [648, 24] on li "Select" at bounding box center [669, 31] width 76 height 16
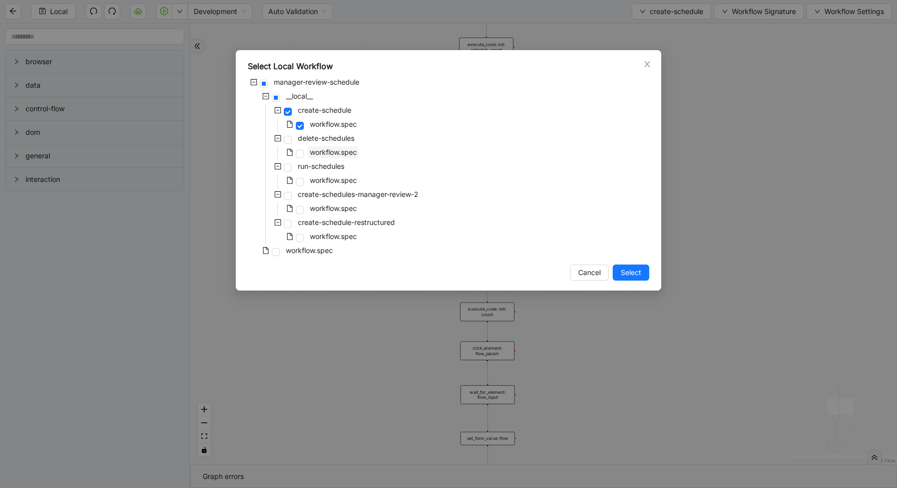
click at [347, 155] on span "workflow.spec" at bounding box center [333, 152] width 47 height 9
click at [631, 271] on span "Select" at bounding box center [631, 272] width 21 height 11
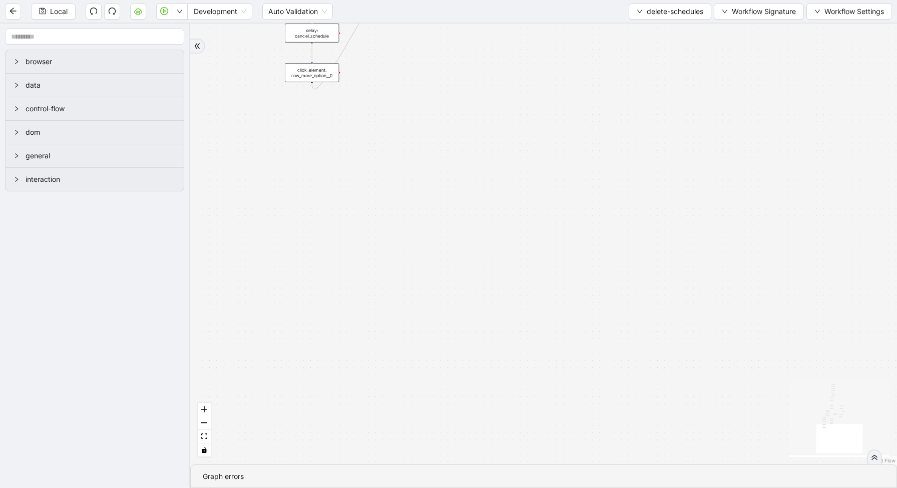
drag, startPoint x: 517, startPoint y: 141, endPoint x: 535, endPoint y: 352, distance: 212.1
click at [540, 352] on div "loopFrom has_cancel fallback is_required_schedule has_next_row fallback has_nex…" at bounding box center [543, 244] width 707 height 441
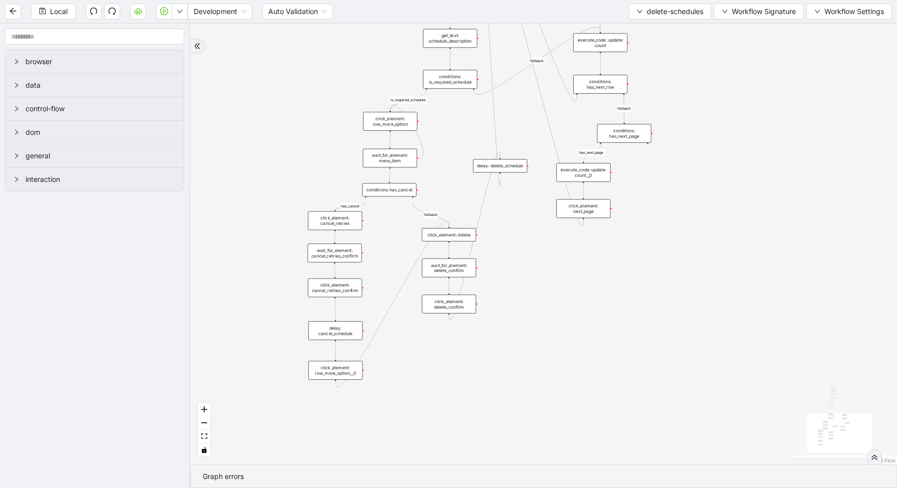
drag, startPoint x: 536, startPoint y: 250, endPoint x: 549, endPoint y: 475, distance: 225.2
click at [548, 473] on section "loopFrom has_cancel fallback is_required_schedule has_next_row fallback has_nex…" at bounding box center [543, 256] width 707 height 464
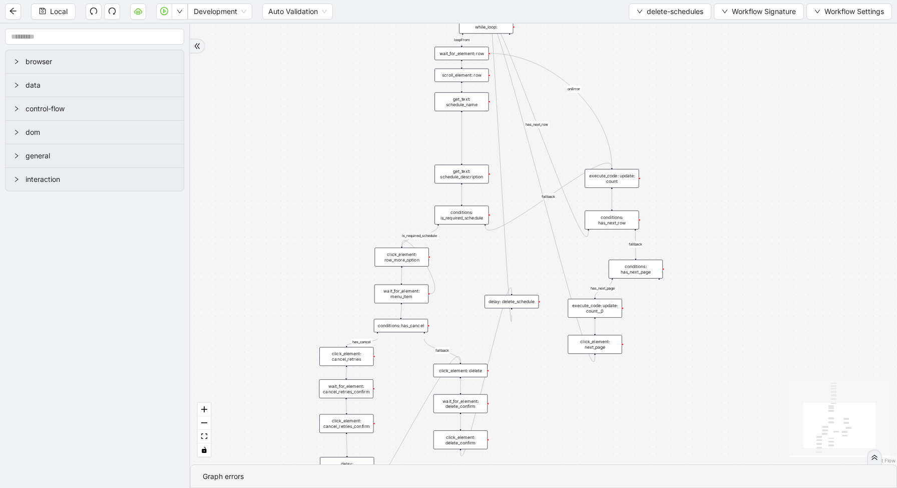
click at [465, 215] on div "conditions: is_required_schedule" at bounding box center [462, 215] width 54 height 19
click at [467, 219] on div "conditions: is_required_schedule" at bounding box center [462, 215] width 54 height 19
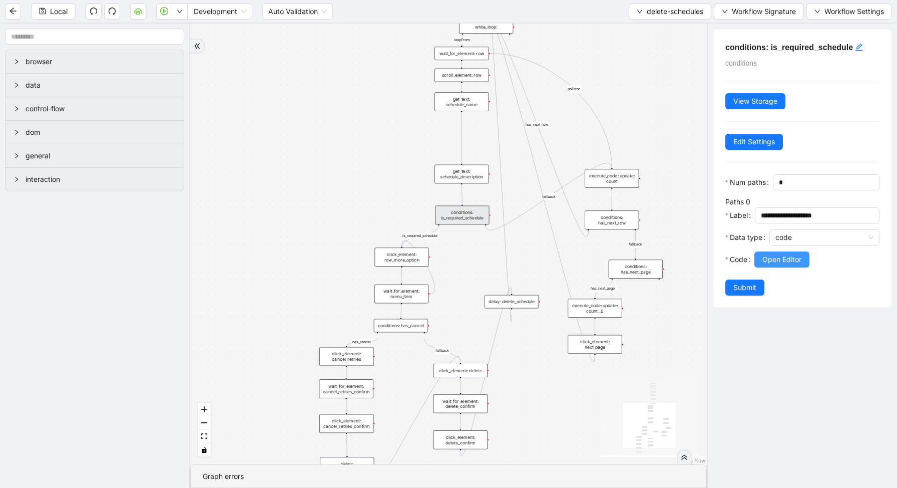
click at [757, 260] on button "Open Editor" at bounding box center [782, 259] width 55 height 16
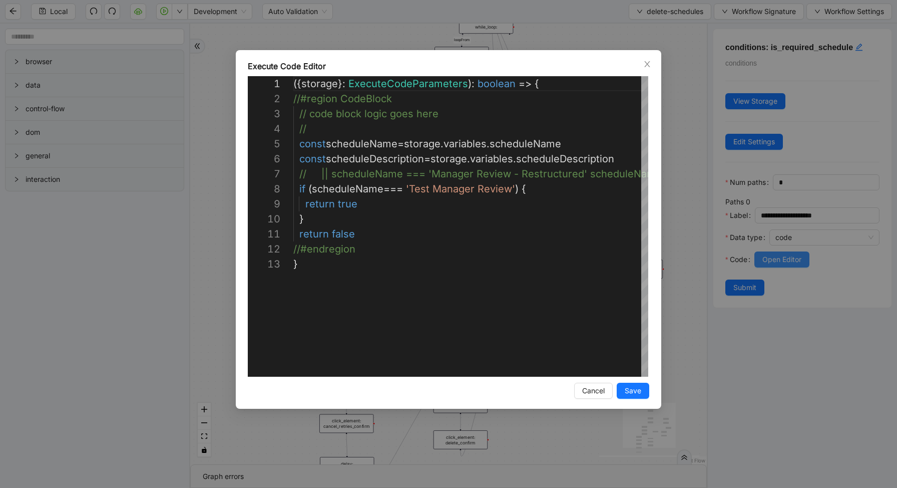
scroll to position [150, 0]
click at [516, 185] on div "({ storage }: ExecuteCodeParameters ): boolean => { //#region CodeBlock // code…" at bounding box center [561, 316] width 537 height 481
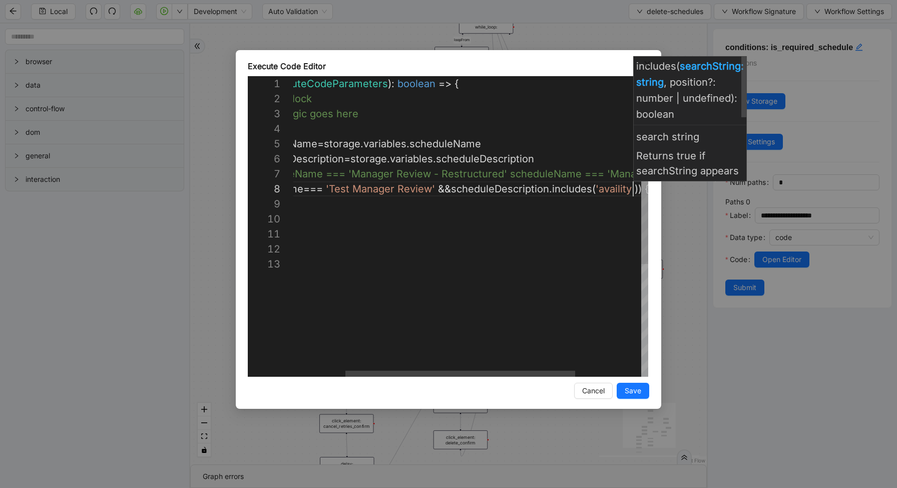
scroll to position [105, 420]
type textarea "**********"
click at [634, 384] on button "Save" at bounding box center [633, 391] width 33 height 16
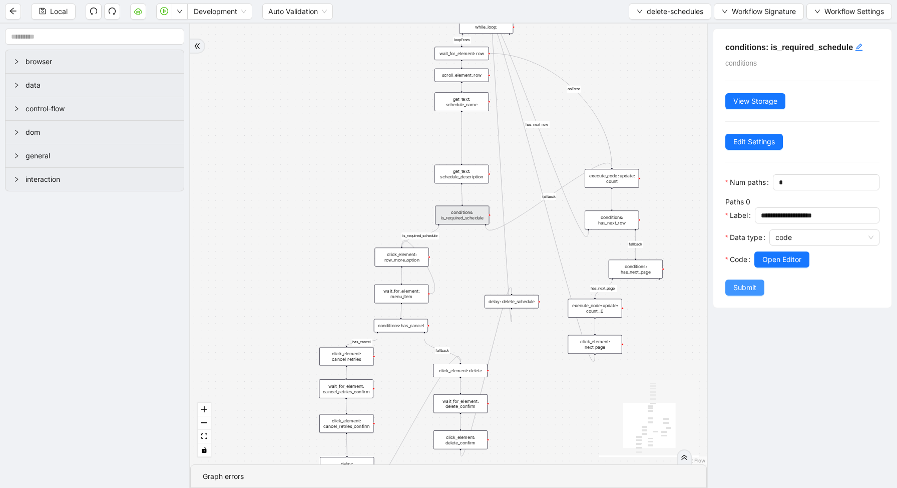
click at [750, 285] on span "Submit" at bounding box center [745, 287] width 23 height 11
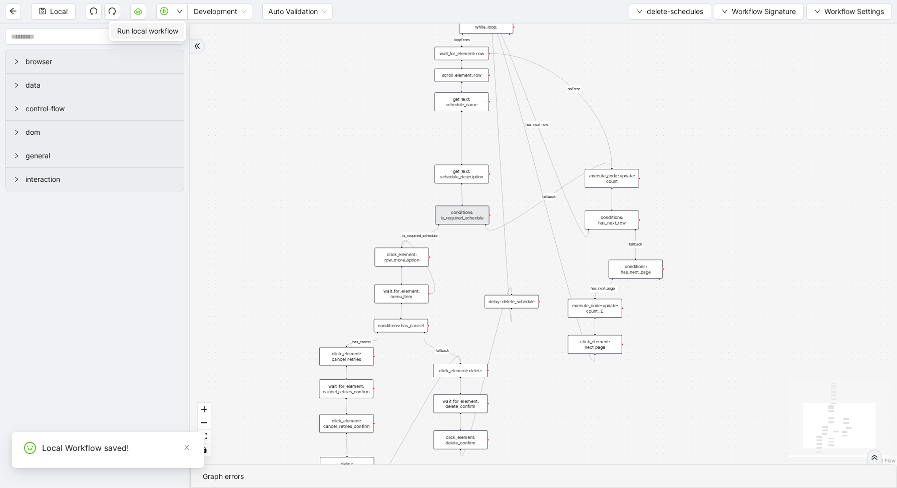
click at [184, 15] on button "button" at bounding box center [180, 12] width 16 height 16
click at [180, 26] on li "Run local workflow" at bounding box center [147, 31] width 73 height 16
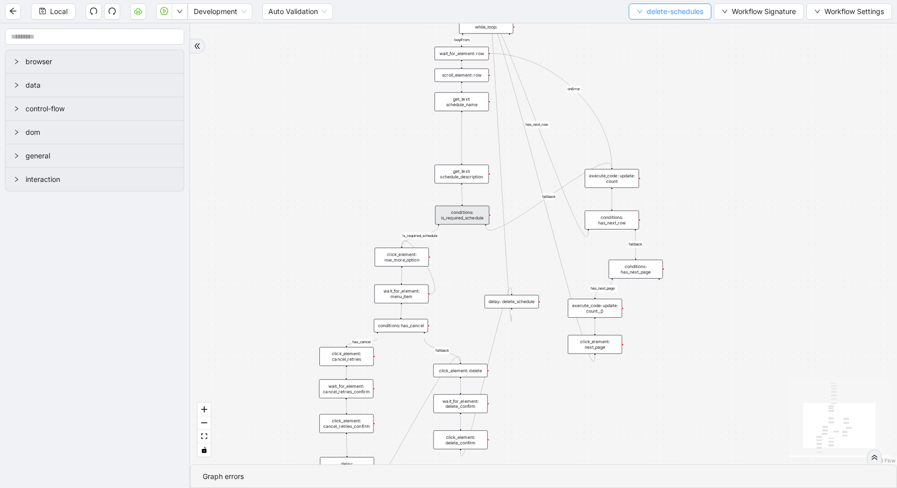
click at [679, 6] on span "delete-schedules" at bounding box center [675, 11] width 57 height 11
click at [666, 27] on span "Select" at bounding box center [668, 31] width 68 height 11
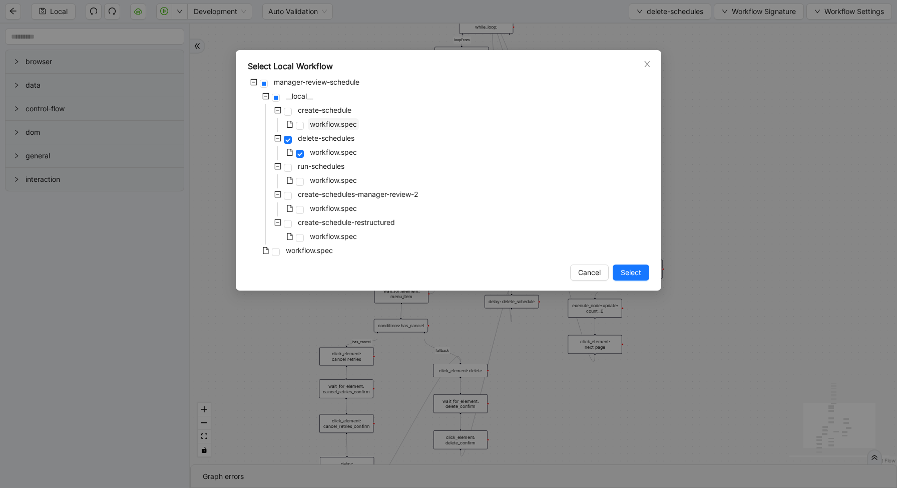
click at [322, 123] on span "workflow.spec" at bounding box center [333, 124] width 47 height 9
click at [645, 267] on button "Select" at bounding box center [631, 272] width 37 height 16
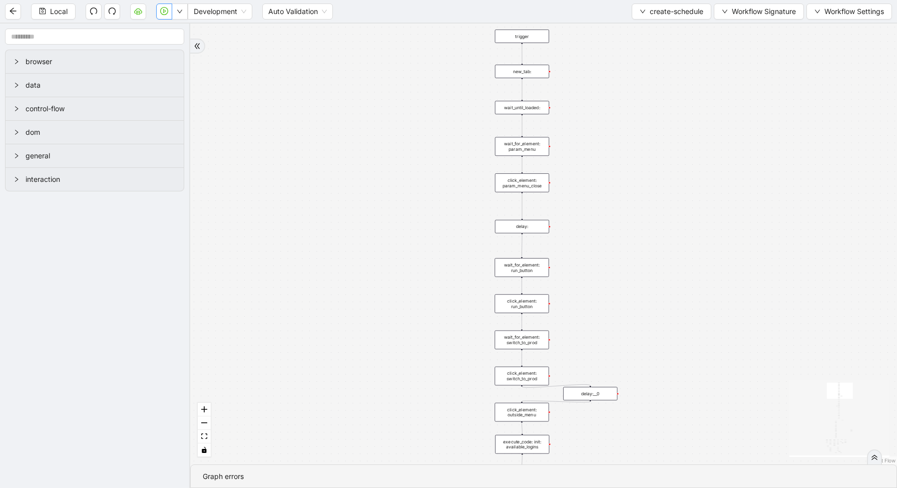
click at [169, 11] on button "button" at bounding box center [164, 12] width 16 height 16
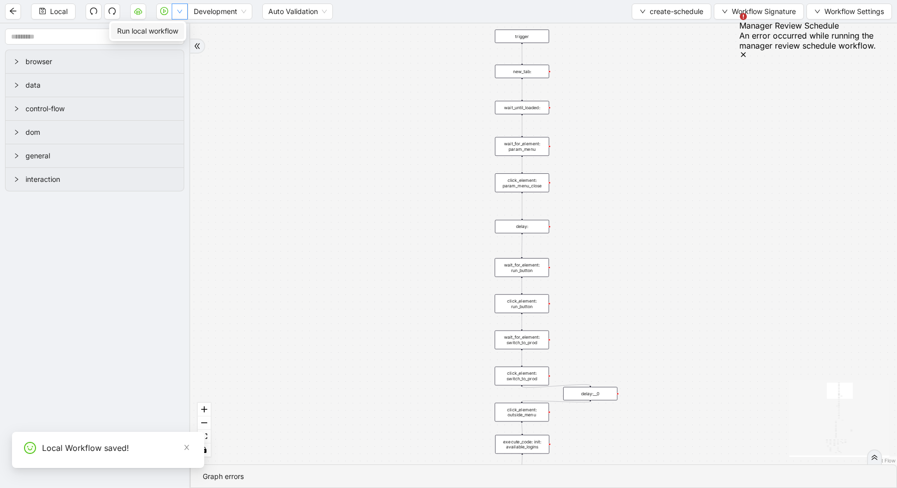
click at [182, 15] on button "button" at bounding box center [180, 12] width 16 height 16
click at [178, 31] on span "Run local workflow" at bounding box center [147, 31] width 61 height 11
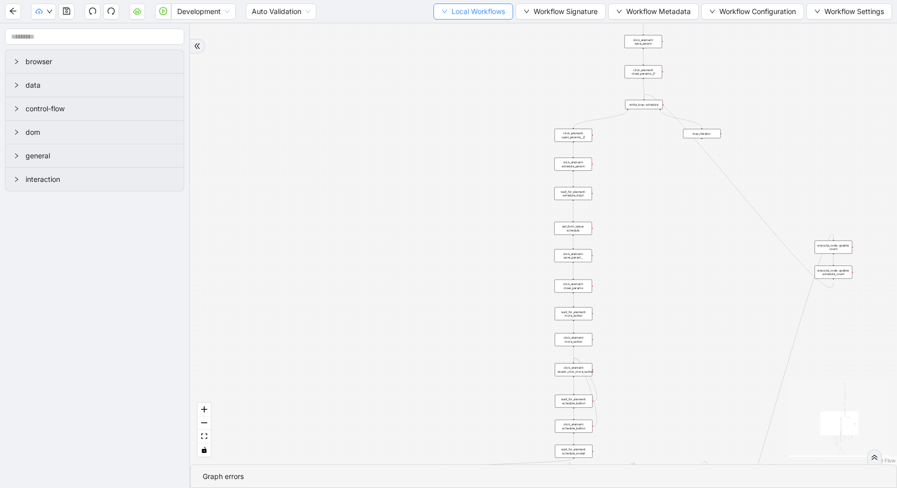
click at [451, 18] on button "Local Workflows" at bounding box center [474, 12] width 80 height 16
click at [450, 34] on span "Select" at bounding box center [468, 31] width 65 height 11
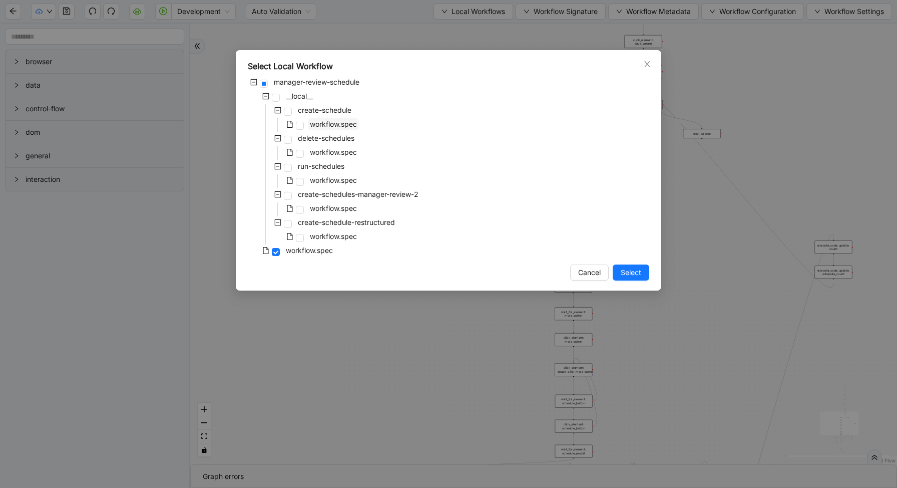
click at [324, 120] on span "workflow.spec" at bounding box center [333, 124] width 47 height 9
click at [635, 267] on span "Select" at bounding box center [631, 272] width 21 height 11
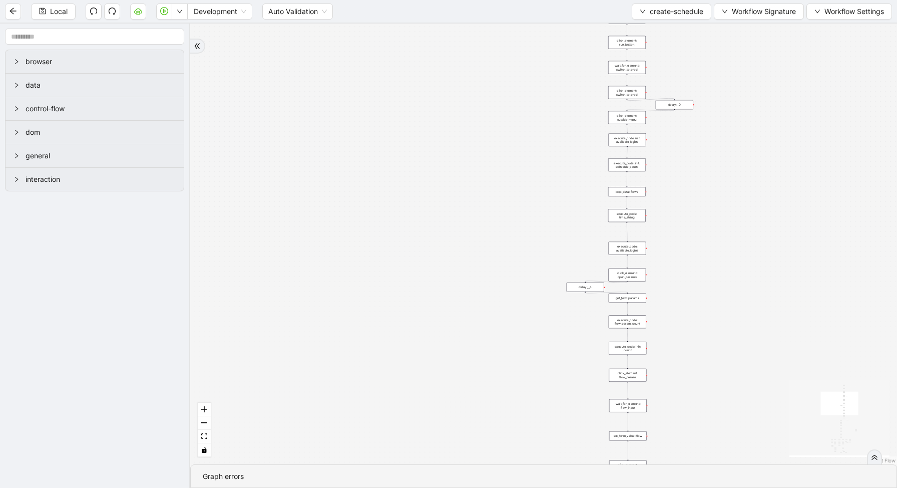
drag, startPoint x: 704, startPoint y: 179, endPoint x: 683, endPoint y: 318, distance: 141.3
click at [683, 319] on div "loopFrom exitFrom fallback enable_retry has_error is_selected fallback create_s…" at bounding box center [543, 244] width 707 height 441
click at [632, 196] on div "loop_data: flows" at bounding box center [626, 195] width 38 height 10
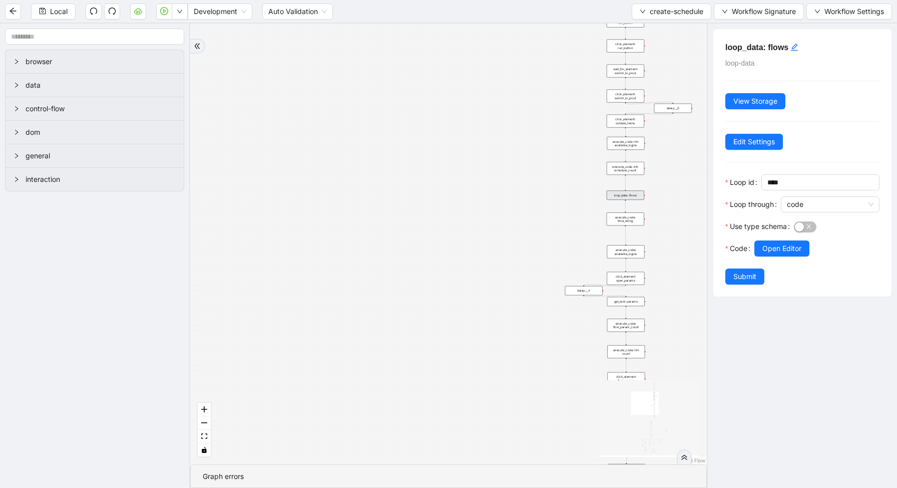
click at [788, 239] on div "Use type schema" at bounding box center [760, 229] width 69 height 22
click at [788, 242] on button "Open Editor" at bounding box center [782, 248] width 55 height 16
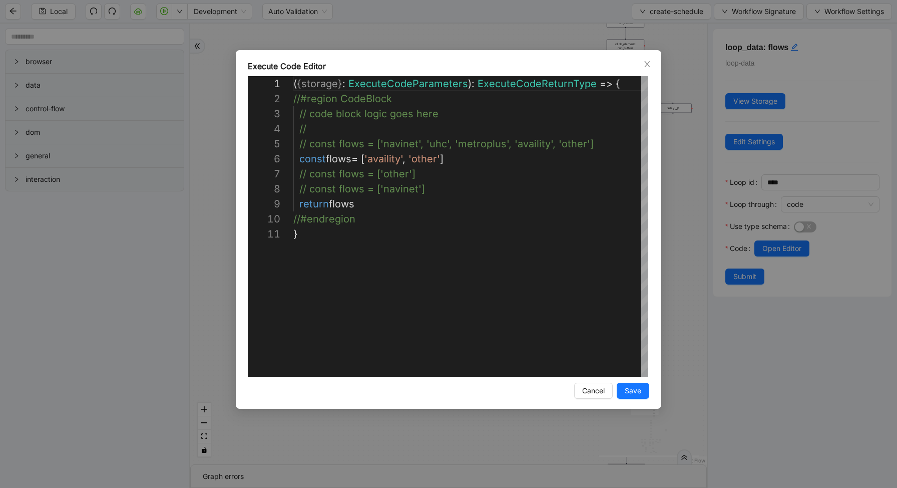
click at [686, 178] on div "**********" at bounding box center [448, 244] width 897 height 488
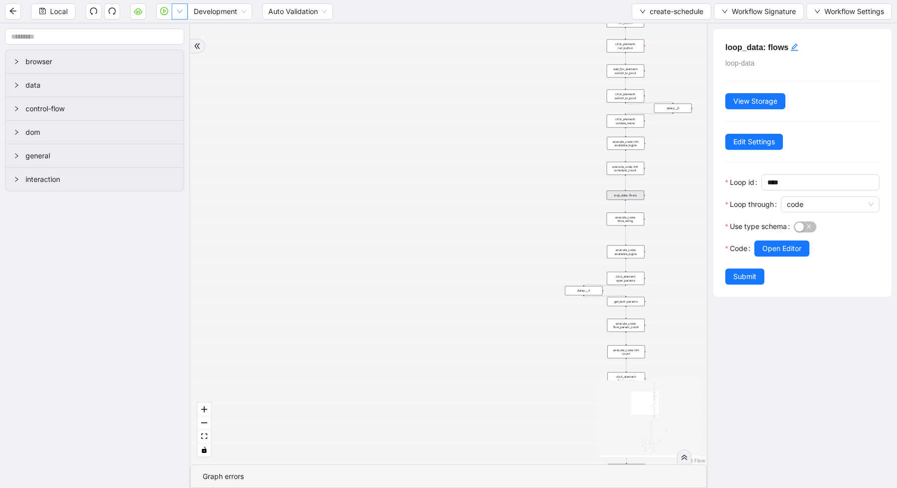
click at [176, 17] on button "button" at bounding box center [180, 12] width 16 height 16
click at [176, 27] on span "Run local workflow" at bounding box center [147, 31] width 61 height 11
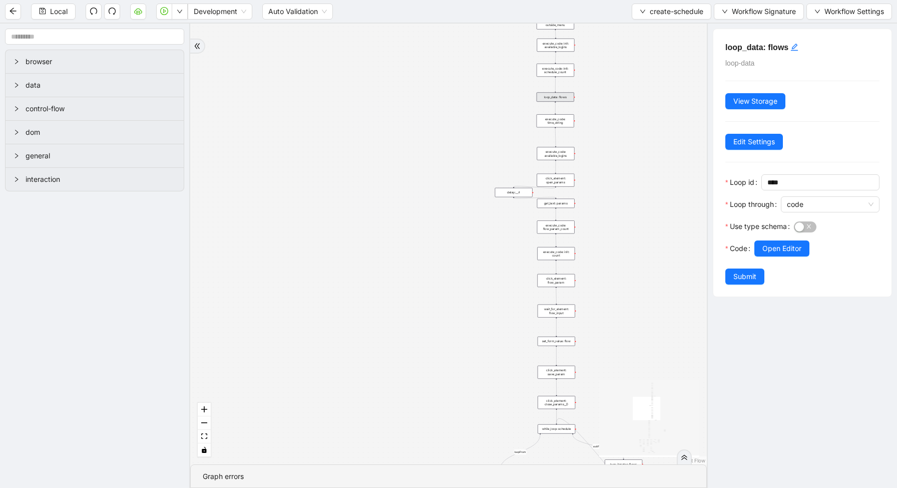
drag, startPoint x: 684, startPoint y: 269, endPoint x: 607, endPoint y: 141, distance: 149.8
click at [608, 144] on div "loopFrom exitFrom fallback enable_retry has_error is_selected fallback create_s…" at bounding box center [448, 244] width 517 height 441
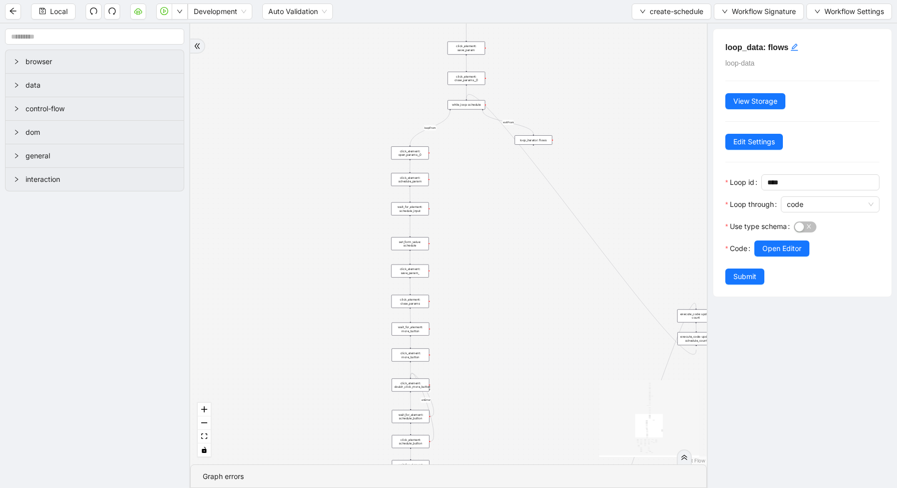
drag, startPoint x: 617, startPoint y: 246, endPoint x: 528, endPoint y: -65, distance: 323.3
click at [528, 0] on html "Local Development Auto Validation create-schedule Workflow Signature Workflow S…" at bounding box center [448, 244] width 897 height 488
click at [460, 94] on div "while_loop: schedule" at bounding box center [462, 91] width 38 height 10
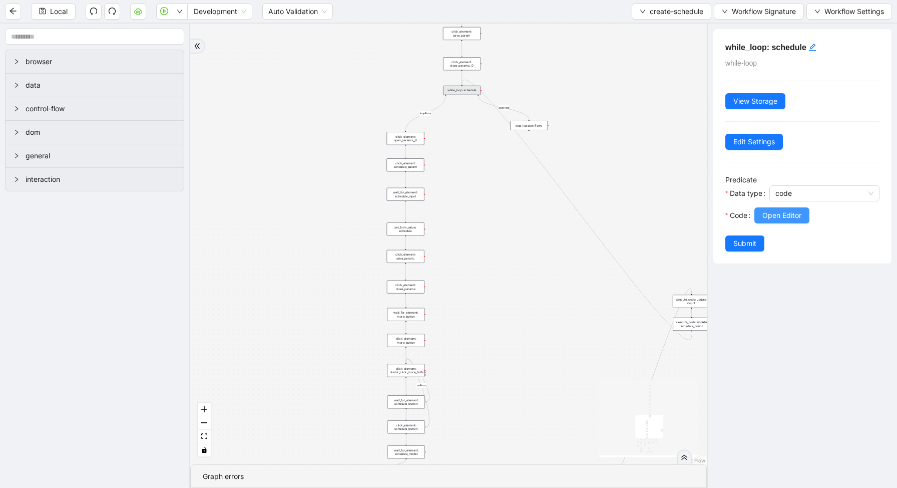
click at [788, 213] on span "Open Editor" at bounding box center [782, 215] width 39 height 11
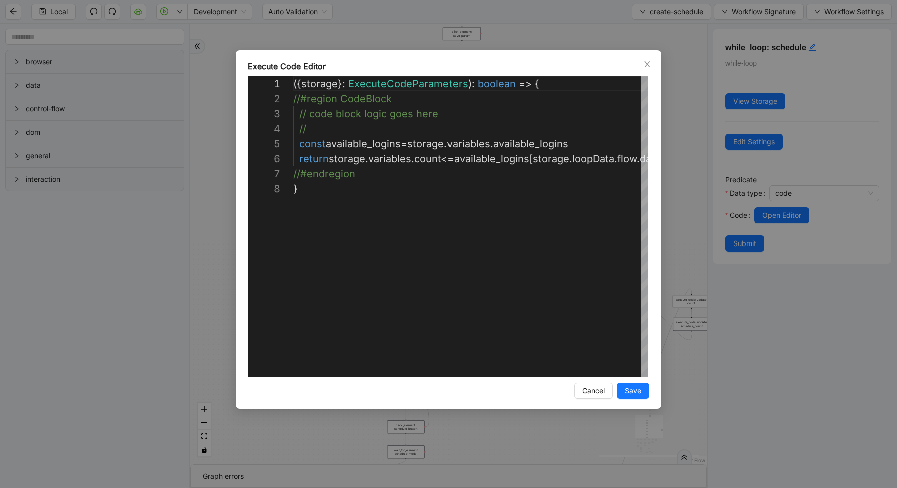
click at [677, 176] on div "**********" at bounding box center [448, 244] width 897 height 488
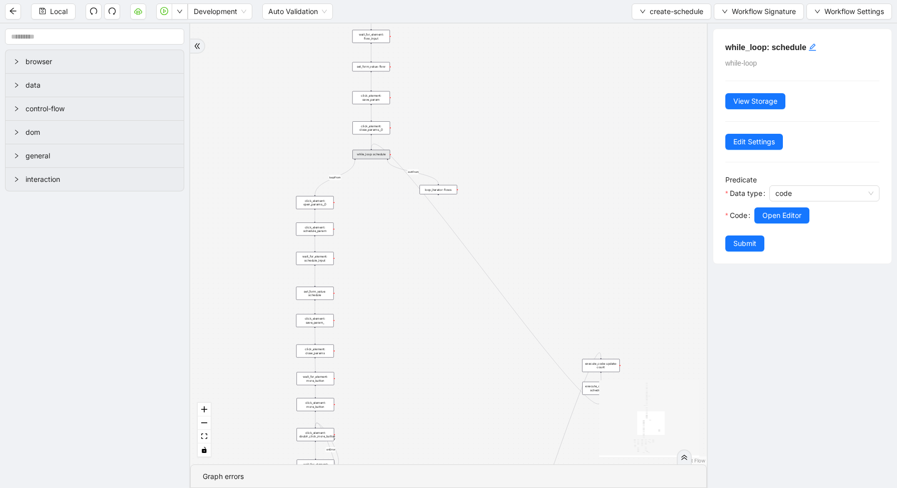
drag, startPoint x: 663, startPoint y: 249, endPoint x: 573, endPoint y: 313, distance: 111.0
click at [573, 313] on div "loopFrom exitFrom fallback enable_retry has_error is_selected fallback create_s…" at bounding box center [448, 244] width 517 height 441
drag, startPoint x: 447, startPoint y: 351, endPoint x: 359, endPoint y: 44, distance: 320.3
click at [359, 50] on div "loopFrom exitFrom fallback enable_retry has_error is_selected fallback create_s…" at bounding box center [448, 244] width 517 height 441
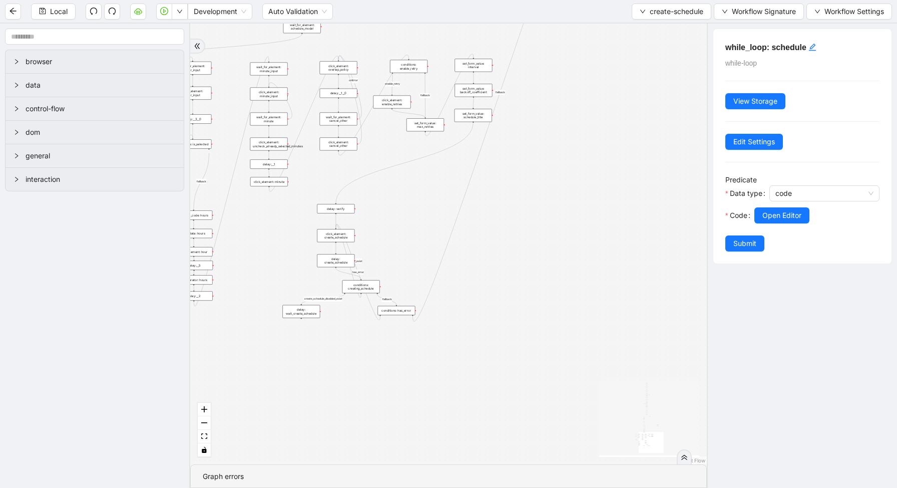
drag, startPoint x: 456, startPoint y: 370, endPoint x: 531, endPoint y: 186, distance: 198.3
click at [531, 186] on div "loopFrom exitFrom fallback enable_retry has_error is_selected fallback create_s…" at bounding box center [448, 244] width 517 height 441
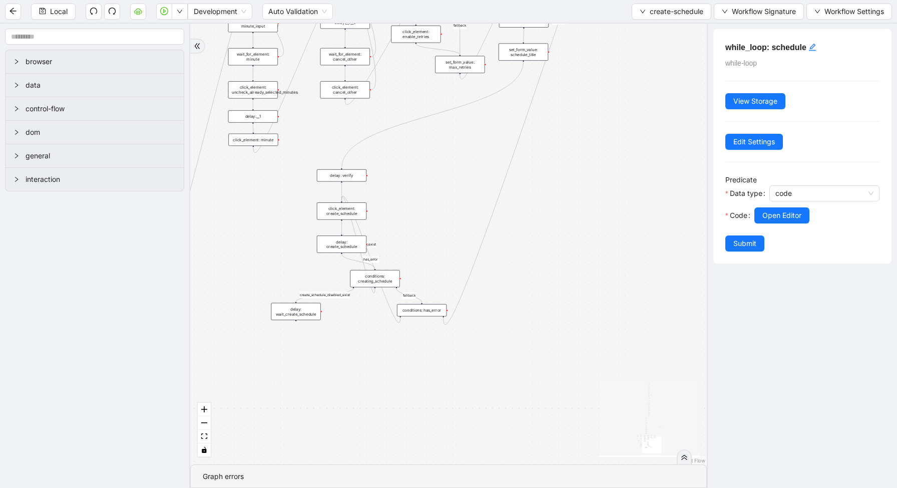
click at [341, 319] on div "loopFrom exitFrom fallback enable_retry has_error is_selected fallback create_s…" at bounding box center [448, 244] width 517 height 441
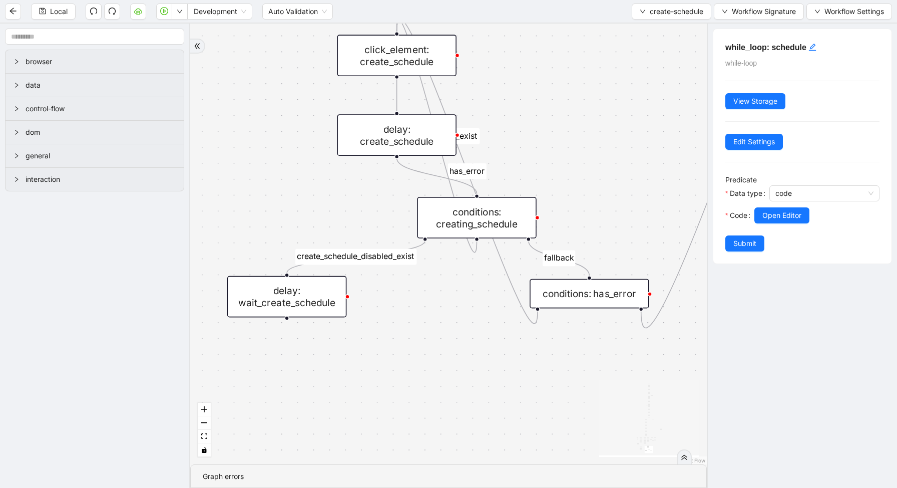
drag, startPoint x: 446, startPoint y: 332, endPoint x: 433, endPoint y: 370, distance: 40.2
click at [435, 371] on div "loopFrom exitFrom fallback enable_retry has_error is_selected fallback create_s…" at bounding box center [448, 244] width 517 height 441
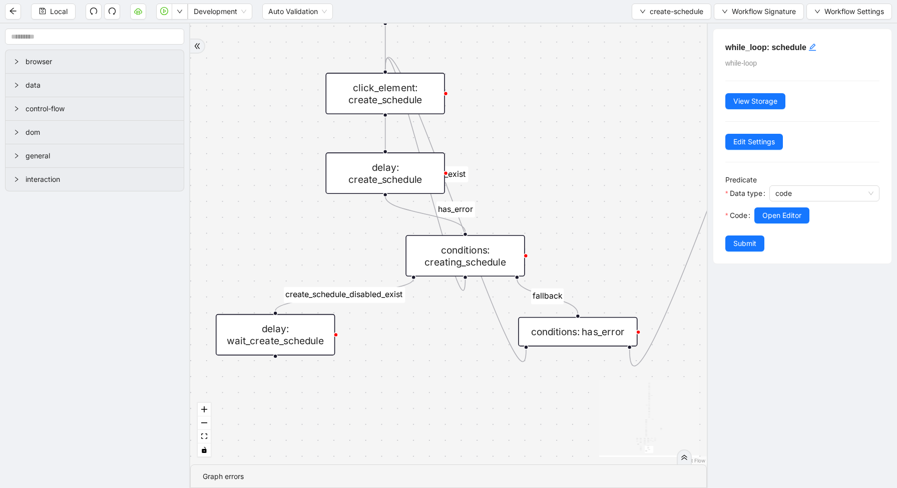
click at [502, 253] on div "conditions: creating_schedule" at bounding box center [465, 256] width 119 height 42
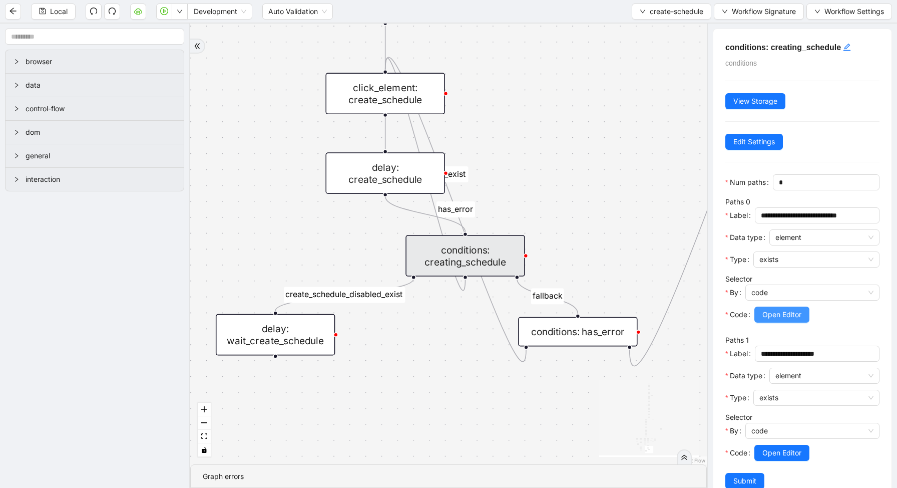
click at [793, 316] on span "Open Editor" at bounding box center [782, 314] width 39 height 11
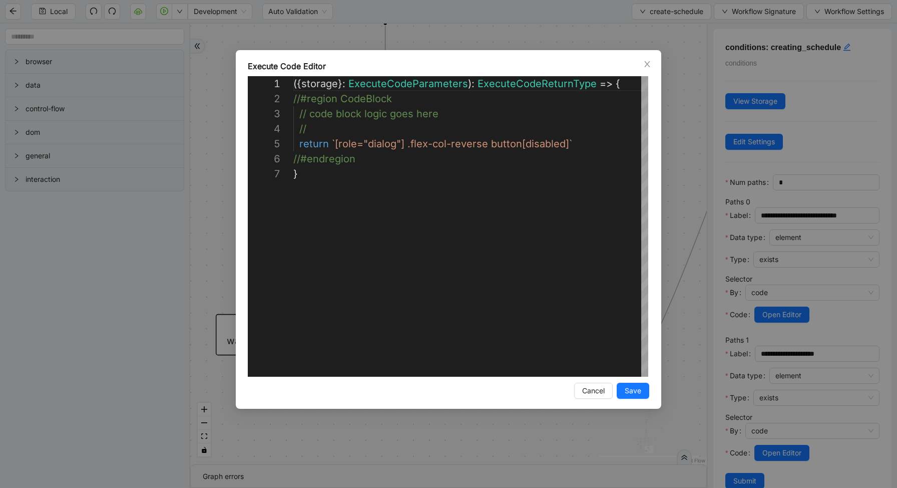
scroll to position [90, 0]
click at [671, 182] on div "**********" at bounding box center [448, 244] width 897 height 488
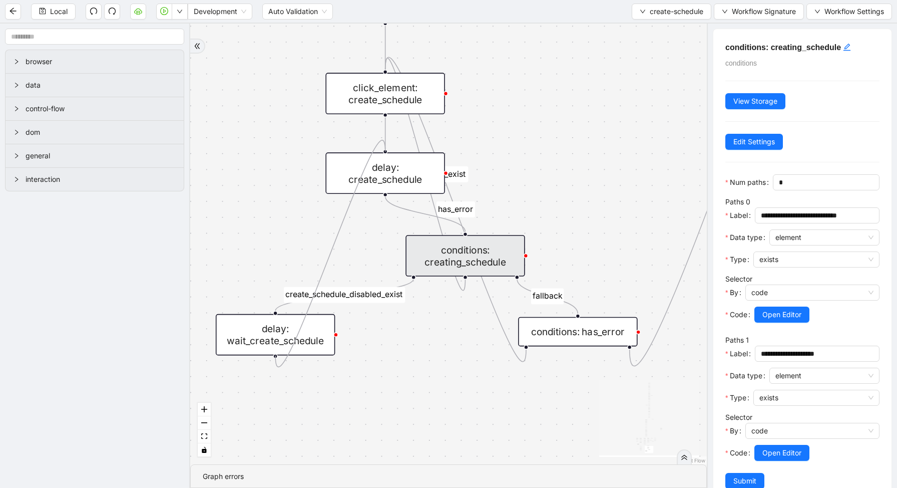
drag, startPoint x: 274, startPoint y: 355, endPoint x: 382, endPoint y: 152, distance: 230.5
click at [382, 152] on div "loopFrom exitFrom fallback enable_retry has_error is_selected fallback create_s…" at bounding box center [448, 244] width 517 height 441
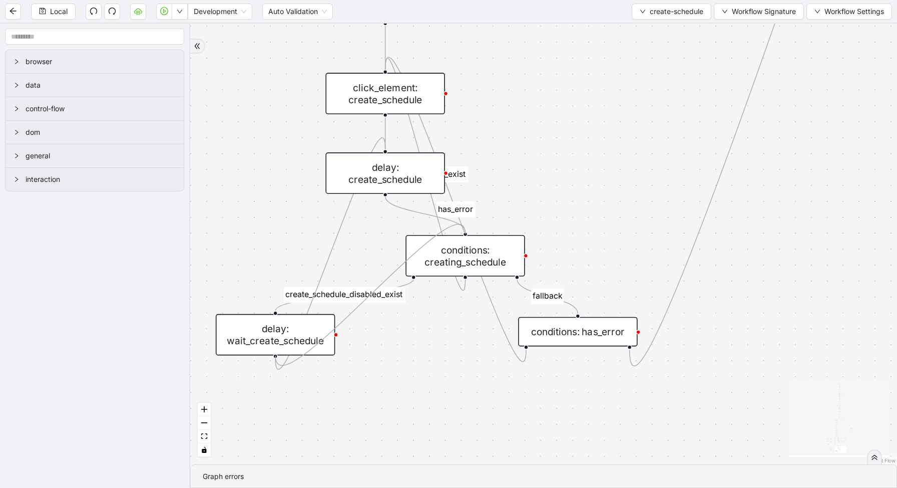
drag, startPoint x: 275, startPoint y: 355, endPoint x: 463, endPoint y: 236, distance: 222.8
click at [551, 213] on div "loopFrom exitFrom fallback enable_retry has_error is_selected fallback create_s…" at bounding box center [543, 244] width 707 height 441
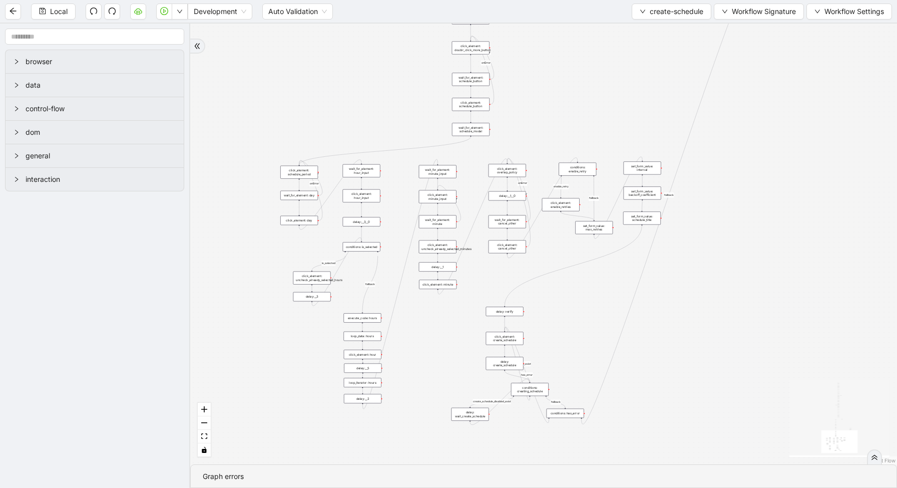
drag, startPoint x: 569, startPoint y: 192, endPoint x: 575, endPoint y: 354, distance: 162.3
click at [575, 354] on div "loopFrom exitFrom fallback enable_retry has_error is_selected fallback create_s…" at bounding box center [543, 244] width 707 height 441
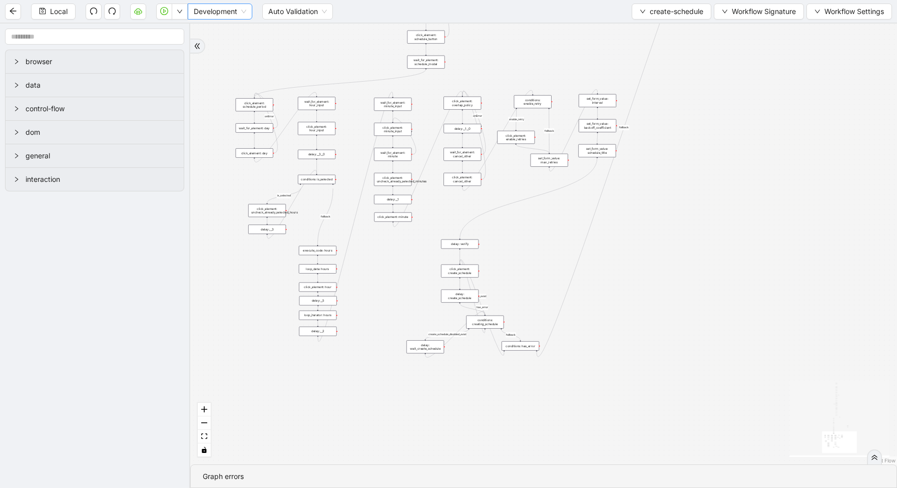
click at [189, 8] on div "Development" at bounding box center [220, 12] width 65 height 16
click at [177, 9] on icon "down" at bounding box center [180, 12] width 6 height 6
click at [173, 29] on input "text" at bounding box center [94, 37] width 179 height 16
click at [184, 14] on button "button" at bounding box center [180, 12] width 16 height 16
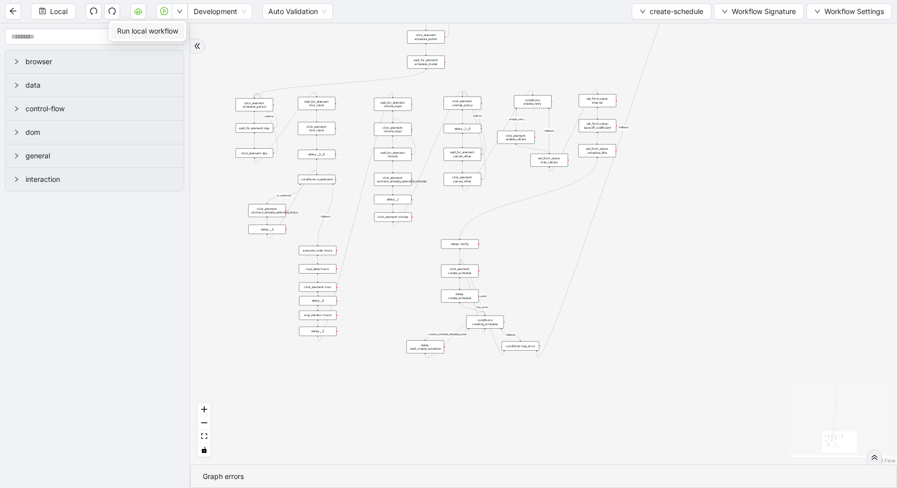
click at [181, 26] on li "Run local workflow" at bounding box center [147, 31] width 73 height 16
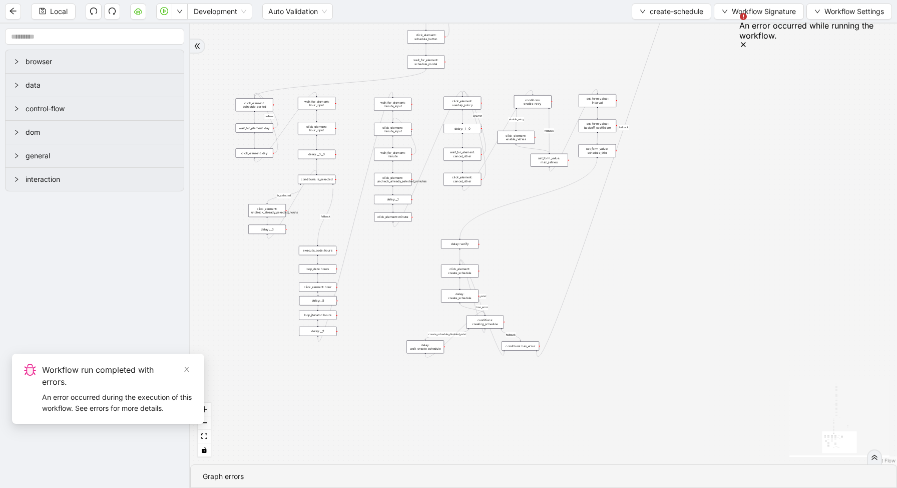
click at [185, 12] on div "Local Development Auto Validation create-schedule Workflow Signature Workflow S…" at bounding box center [448, 244] width 897 height 488
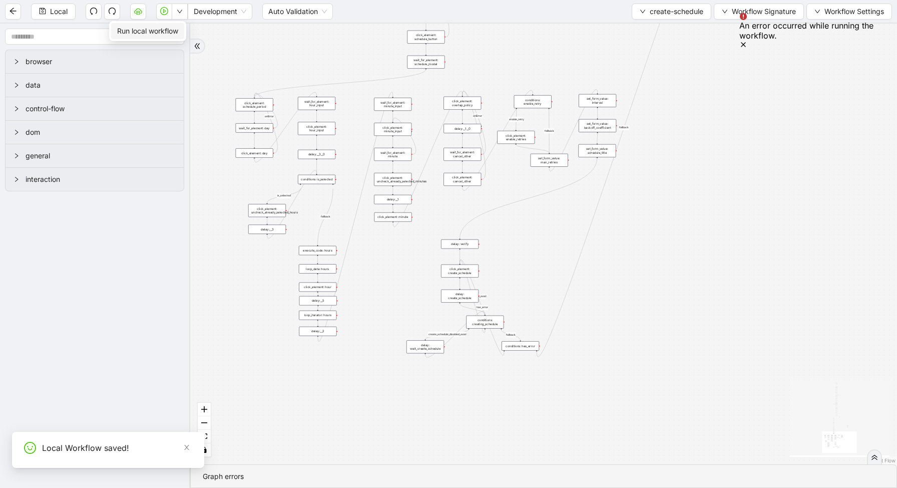
click at [185, 12] on button "button" at bounding box center [180, 12] width 16 height 16
click at [178, 29] on span "Run local workflow" at bounding box center [147, 31] width 61 height 11
